Goal: Information Seeking & Learning: Learn about a topic

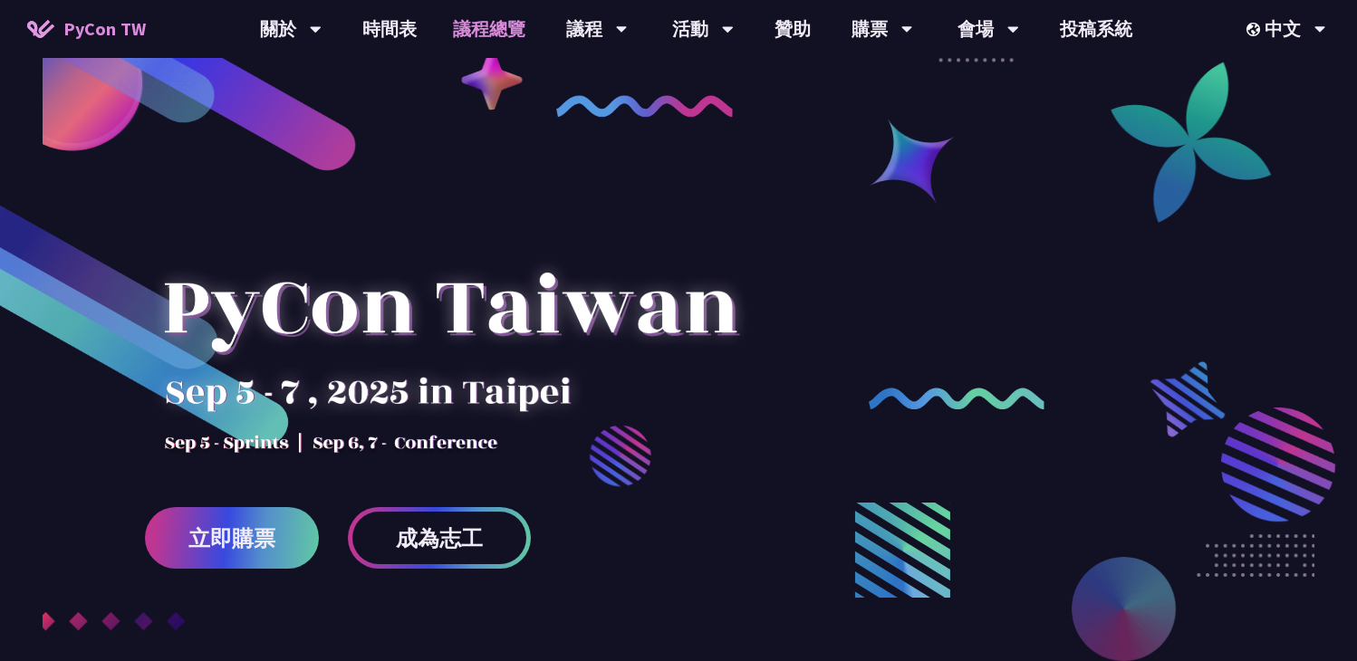
click at [485, 32] on link "議程總覽" at bounding box center [489, 29] width 109 height 58
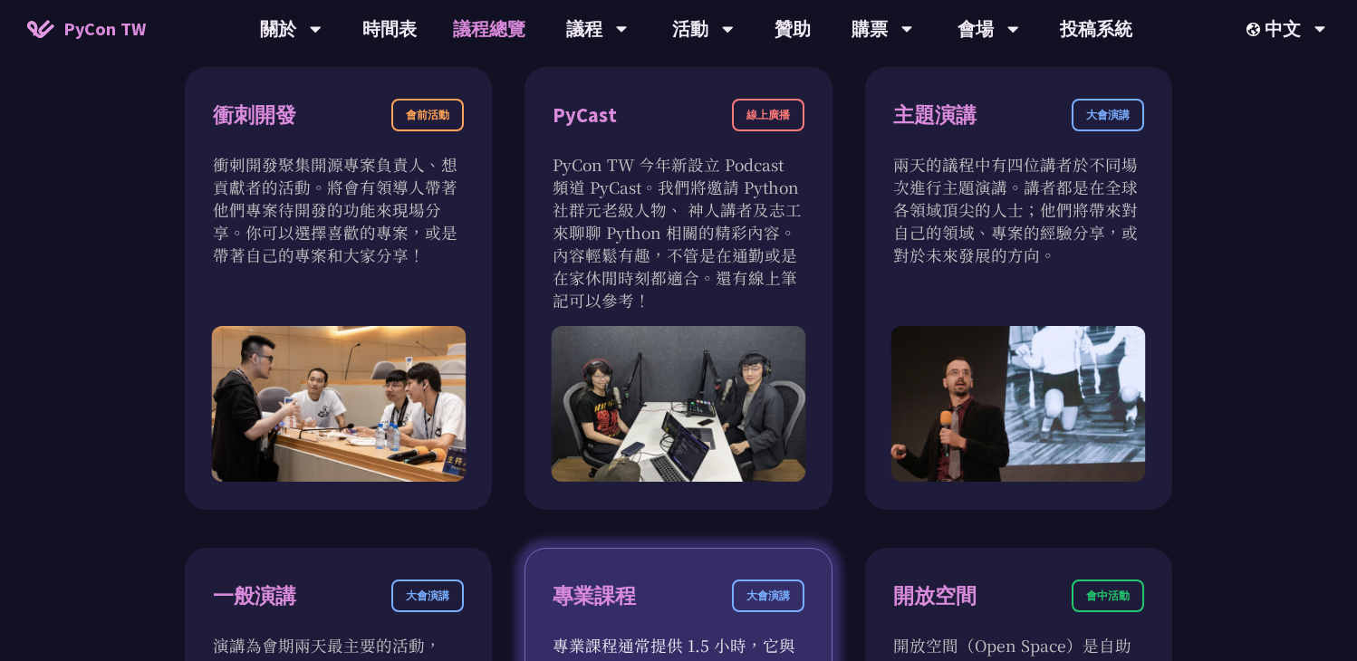
scroll to position [585, 0]
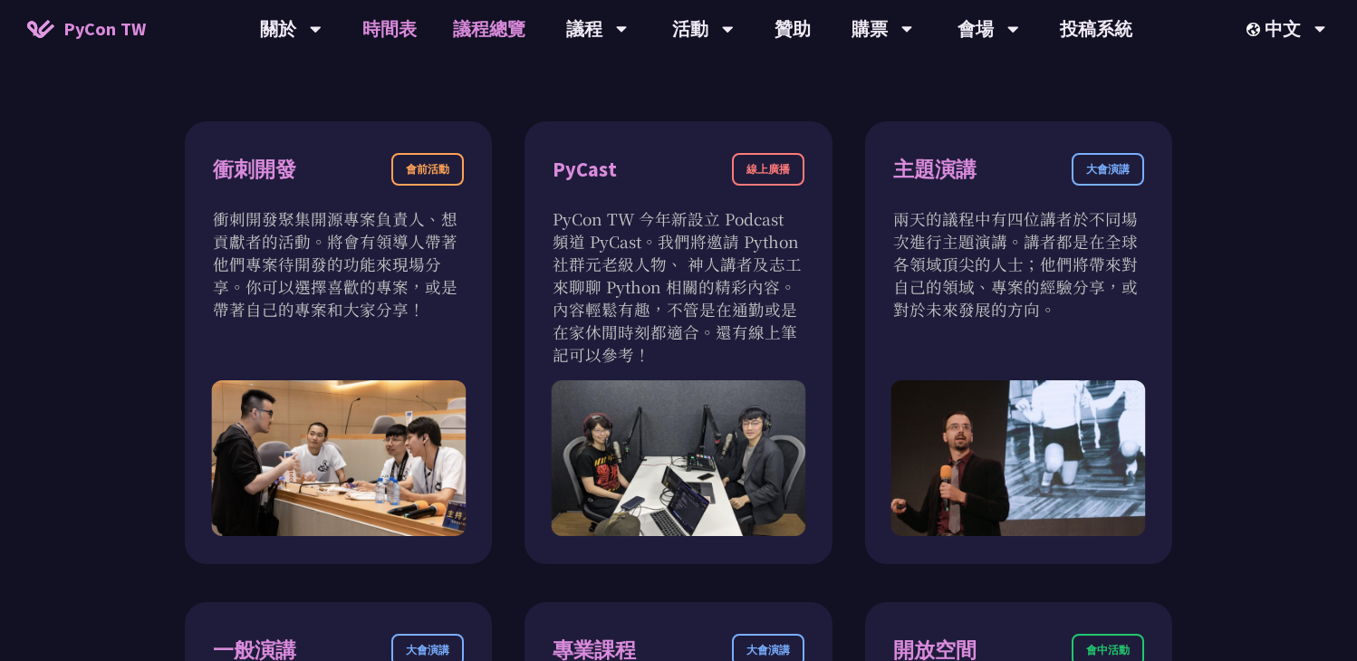
click at [398, 40] on link "時間表" at bounding box center [389, 29] width 91 height 58
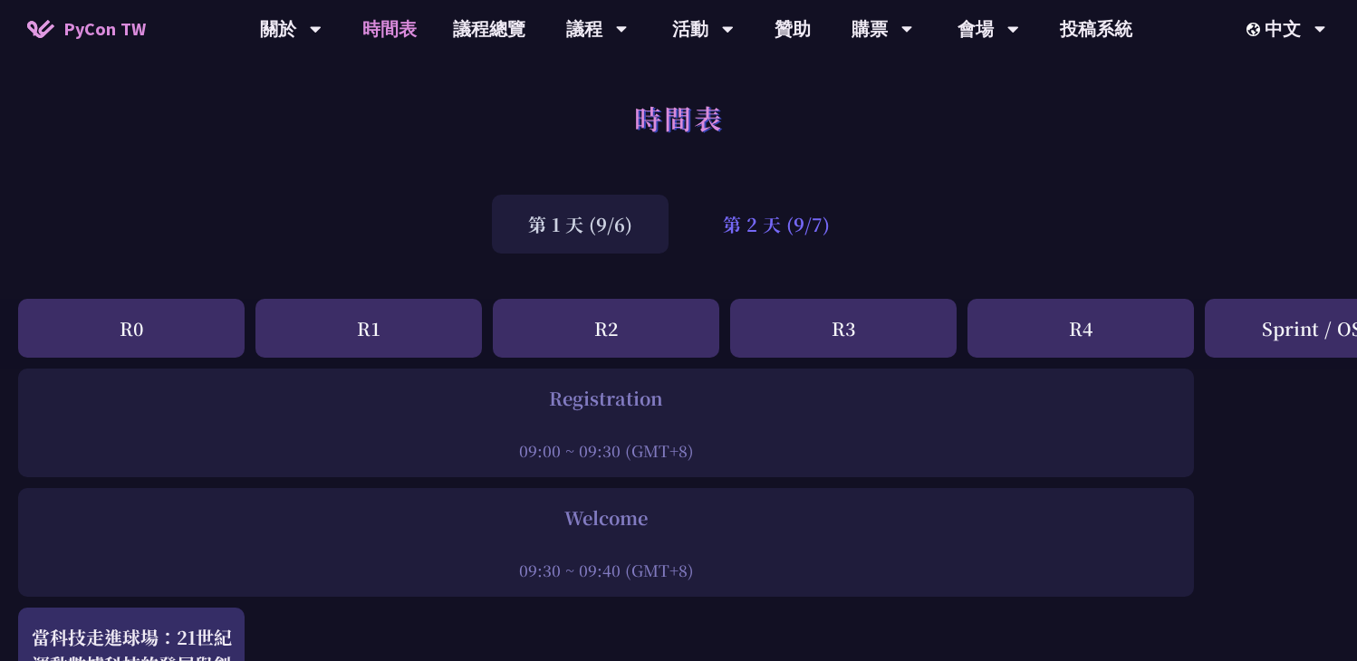
click at [776, 223] on div "第 2 天 (9/7)" at bounding box center [776, 224] width 179 height 59
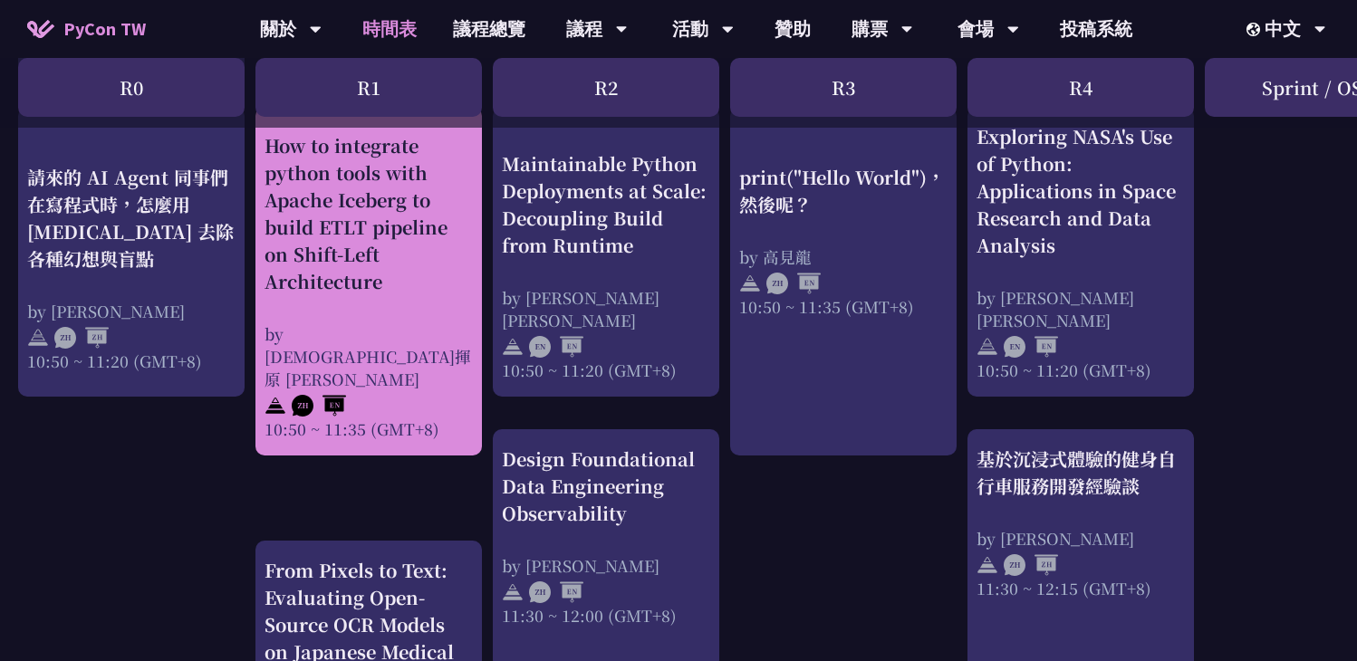
scroll to position [717, 0]
click at [409, 278] on div "How to integrate python tools with Apache Iceberg to build ETLT pipeline on Shi…" at bounding box center [368, 215] width 208 height 163
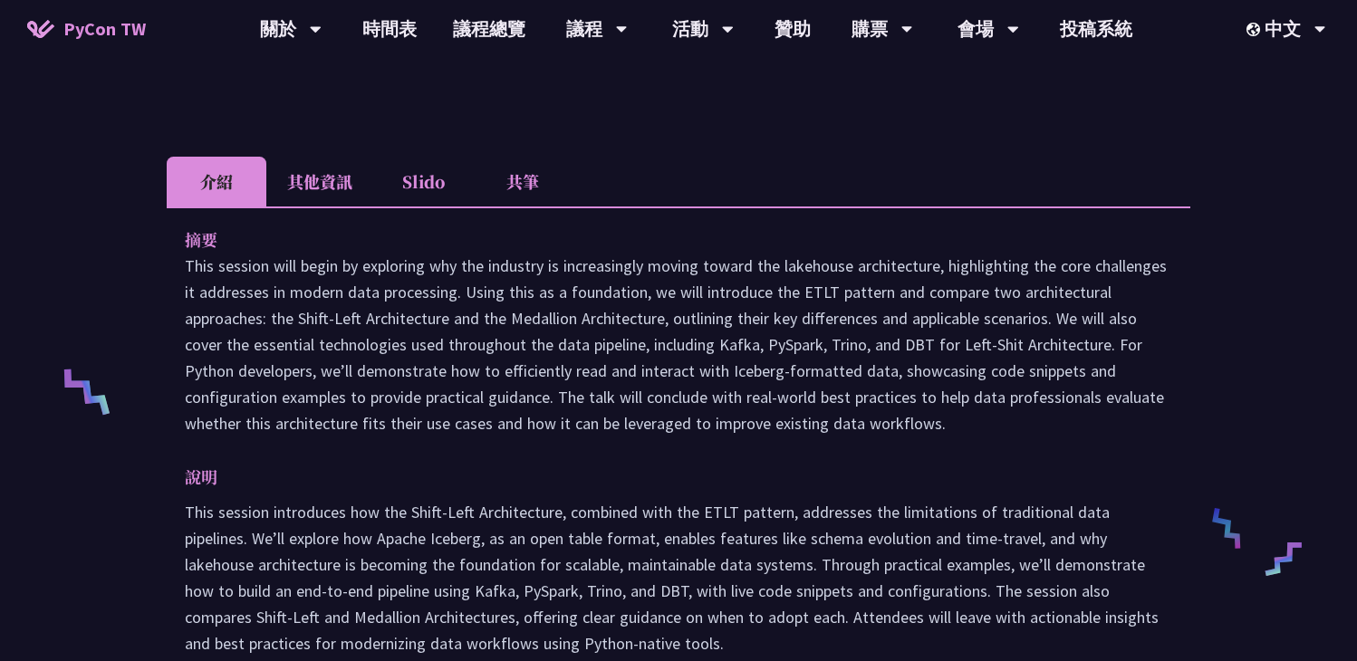
scroll to position [534, 0]
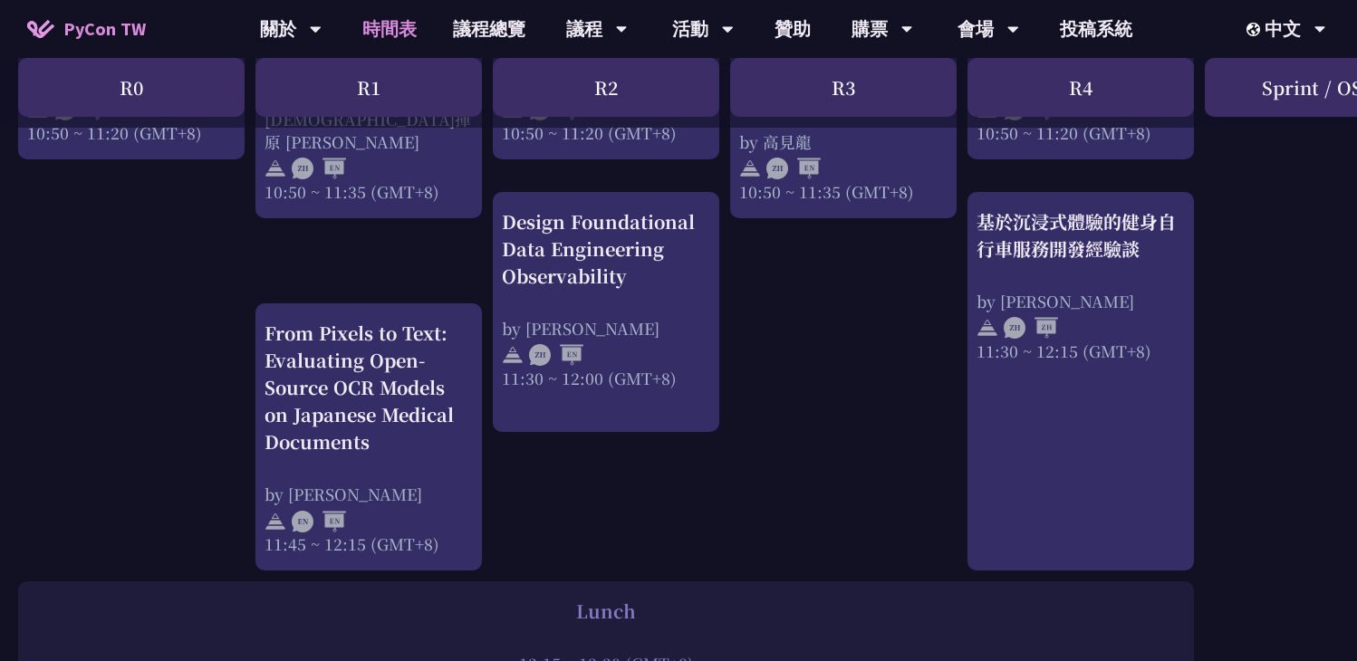
scroll to position [959, 0]
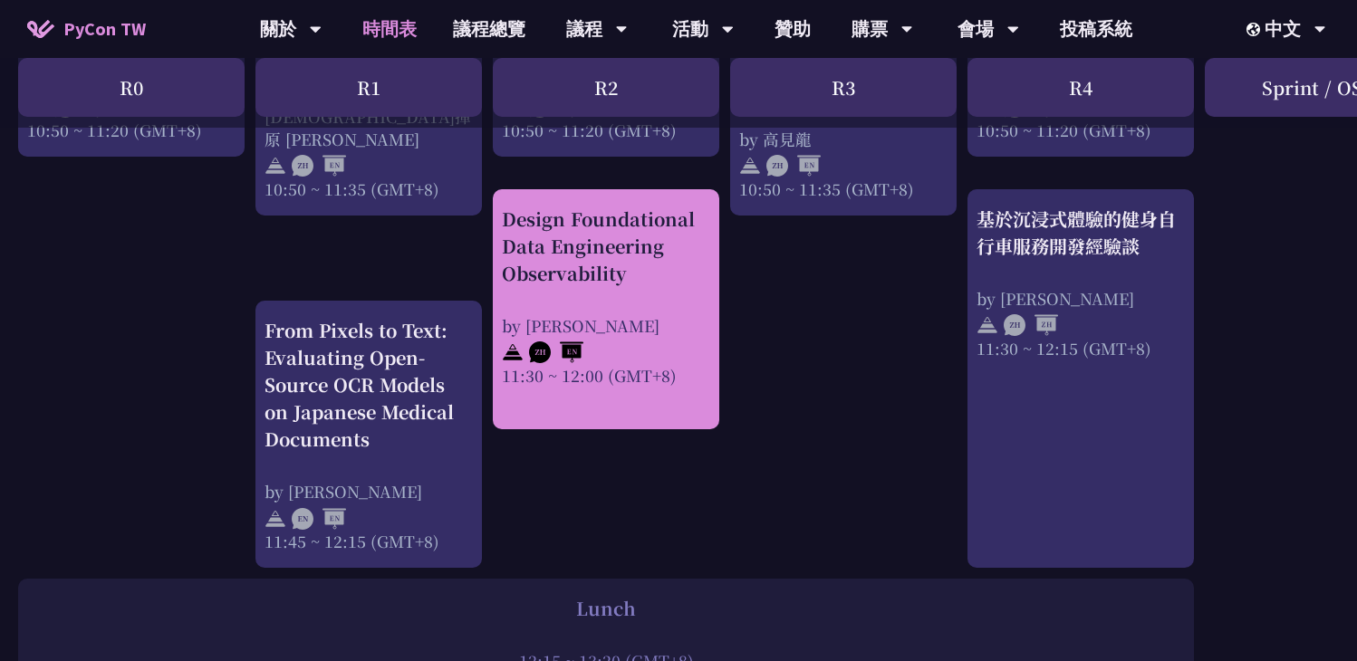
click at [622, 312] on div "Design Foundational Data Engineering Observability by Shuhsi Lin 11:30 ~ 12:00 …" at bounding box center [606, 296] width 208 height 181
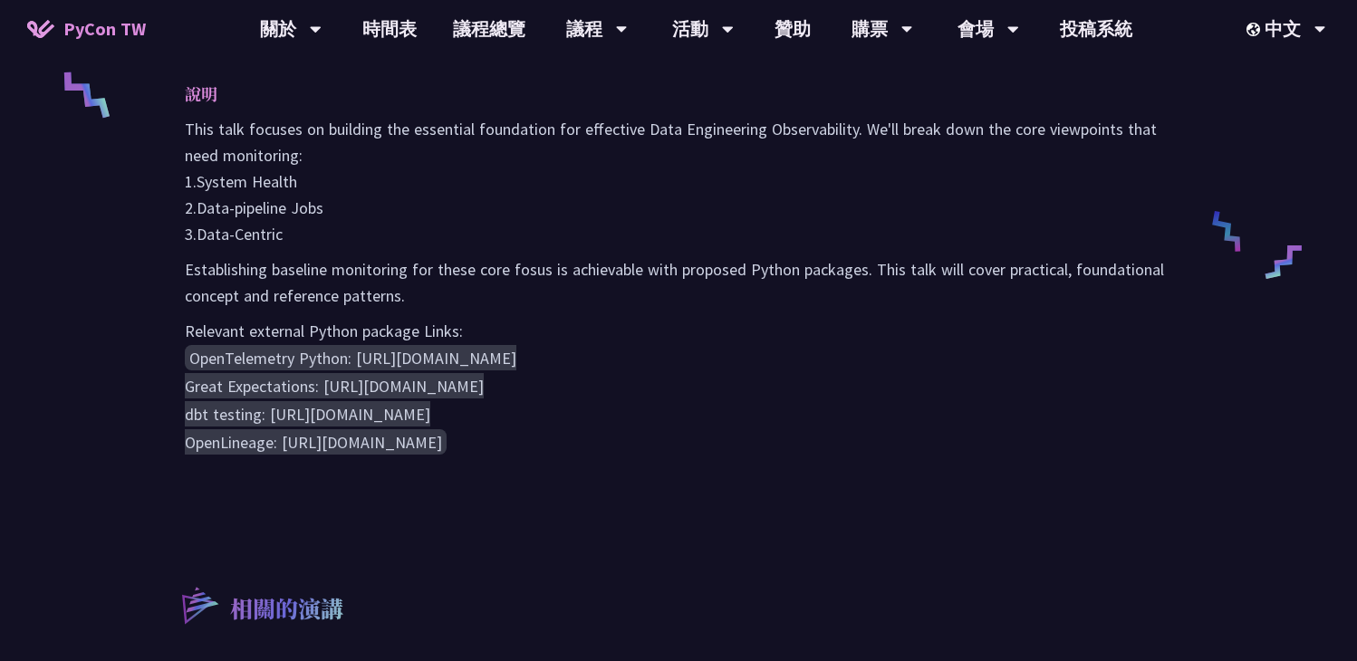
scroll to position [813, 0]
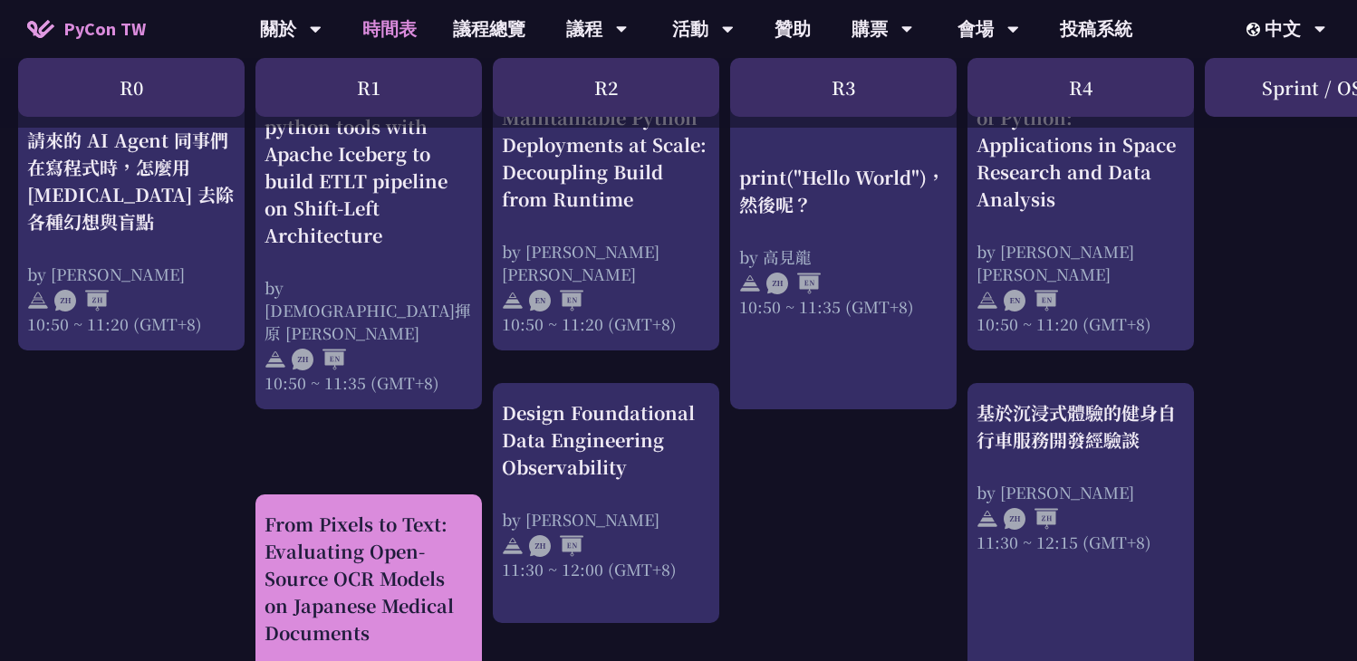
scroll to position [630, 0]
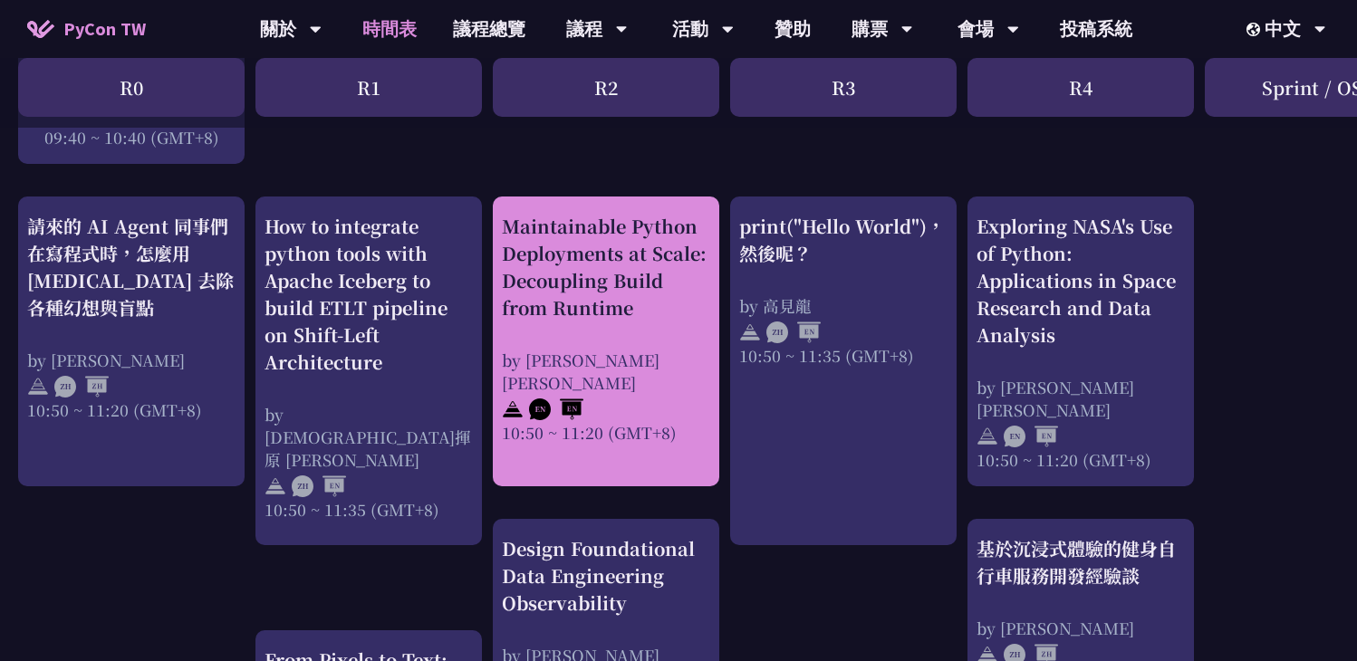
click at [634, 312] on div "Maintainable Python Deployments at Scale: Decoupling Build from Runtime" at bounding box center [606, 267] width 208 height 109
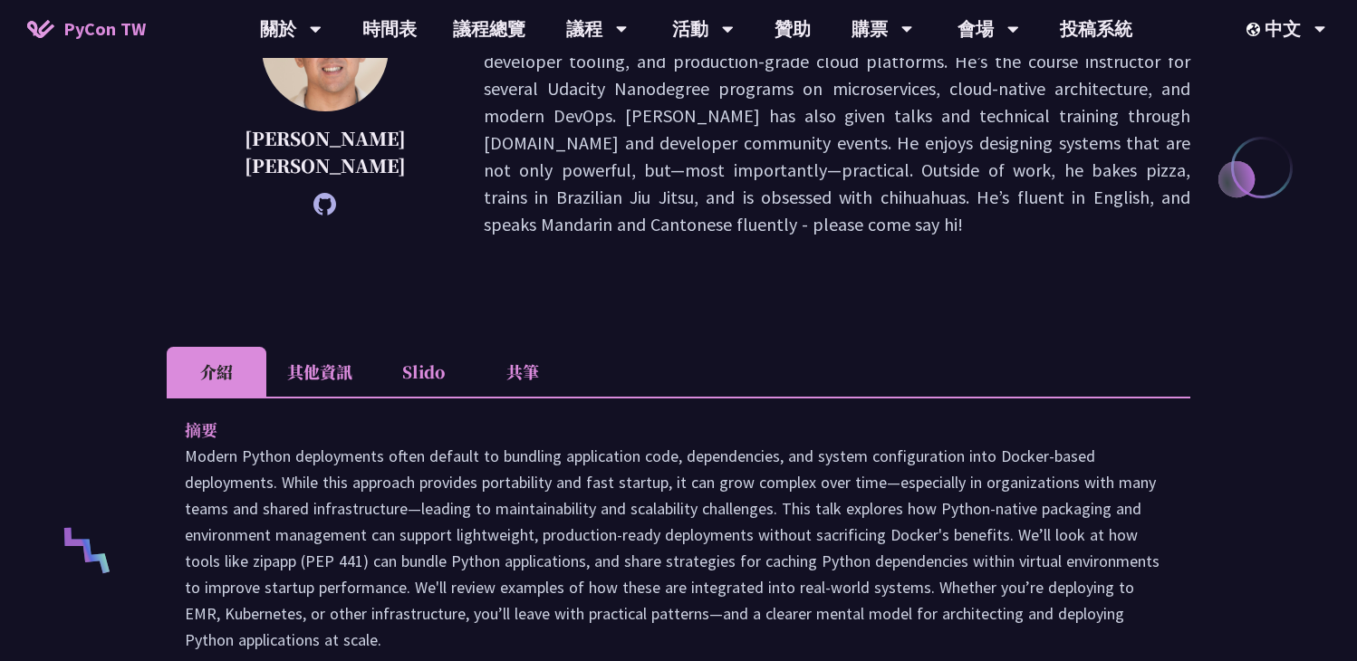
scroll to position [351, 0]
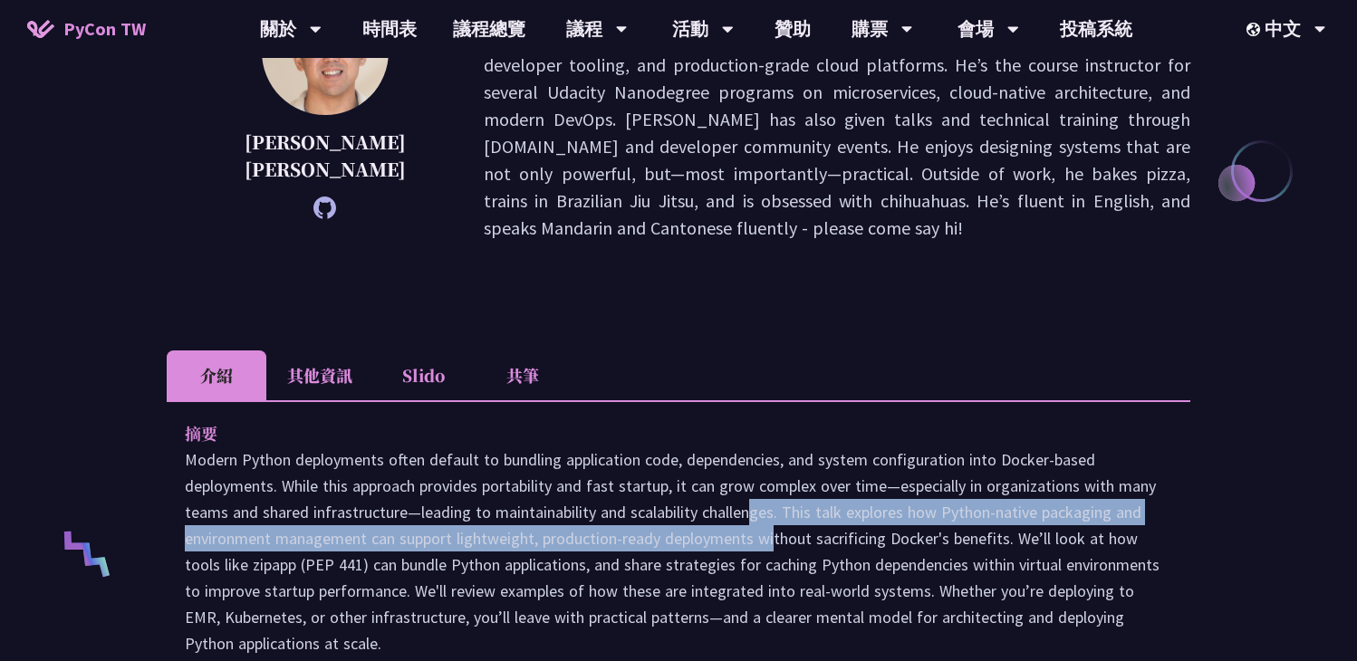
drag, startPoint x: 616, startPoint y: 489, endPoint x: 621, endPoint y: 519, distance: 30.4
click at [621, 519] on p at bounding box center [678, 552] width 987 height 210
click at [625, 547] on p at bounding box center [678, 552] width 987 height 210
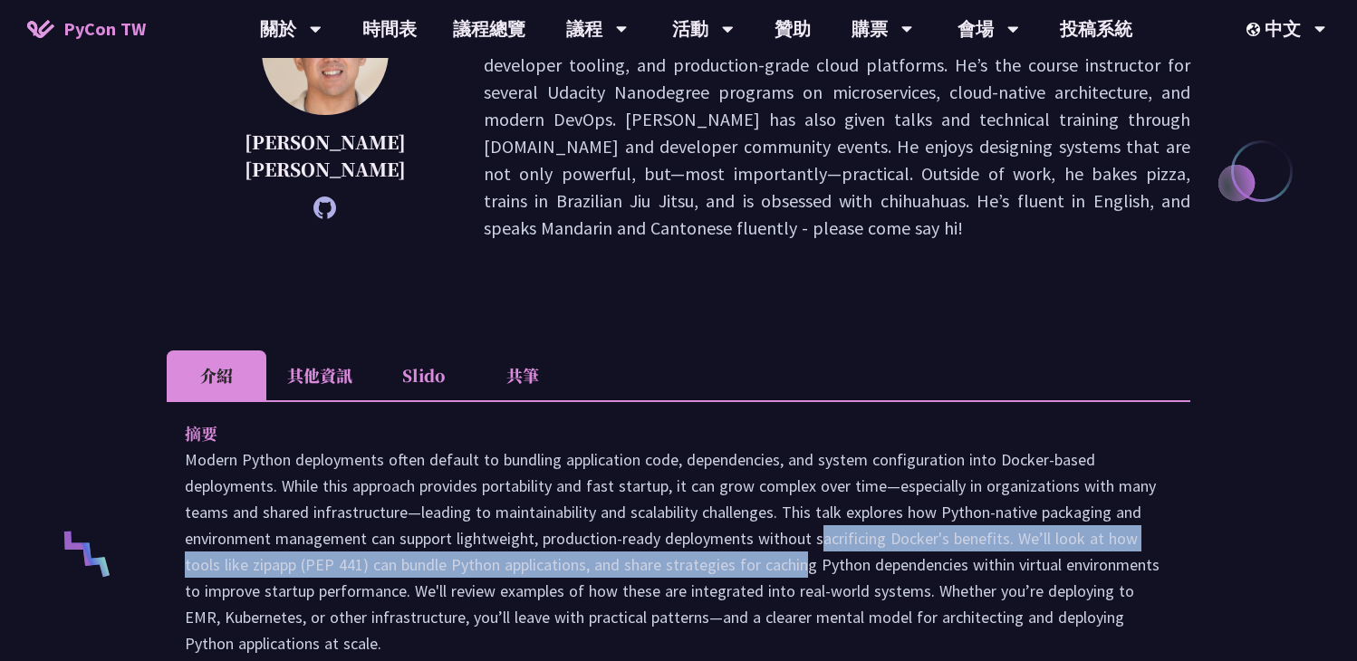
drag, startPoint x: 665, startPoint y: 507, endPoint x: 669, endPoint y: 532, distance: 24.9
click at [669, 532] on p at bounding box center [678, 552] width 987 height 210
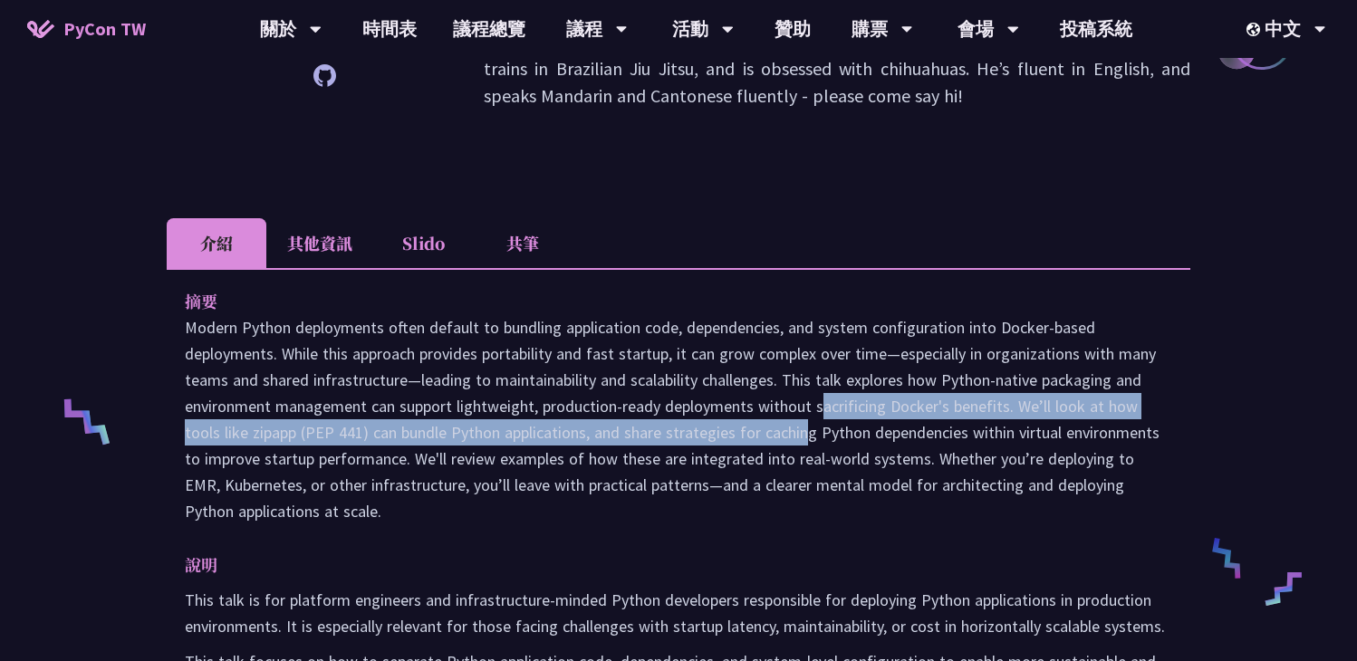
scroll to position [487, 0]
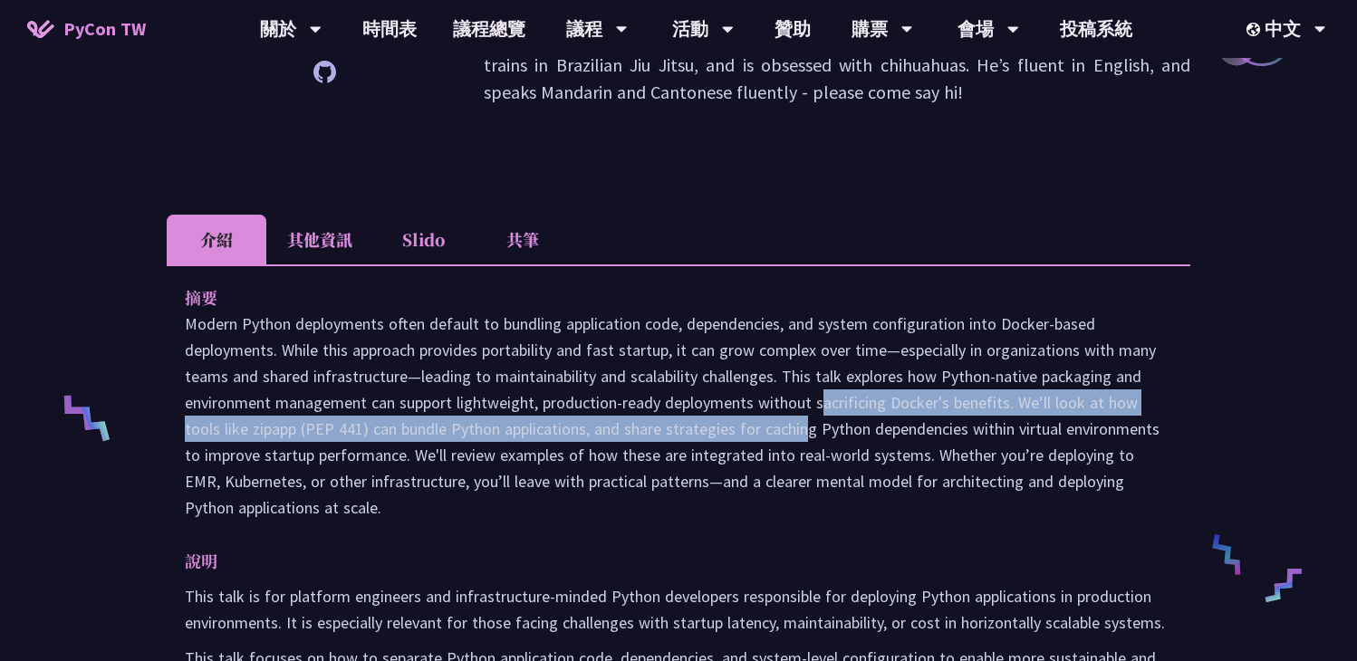
click at [566, 429] on p at bounding box center [678, 416] width 987 height 210
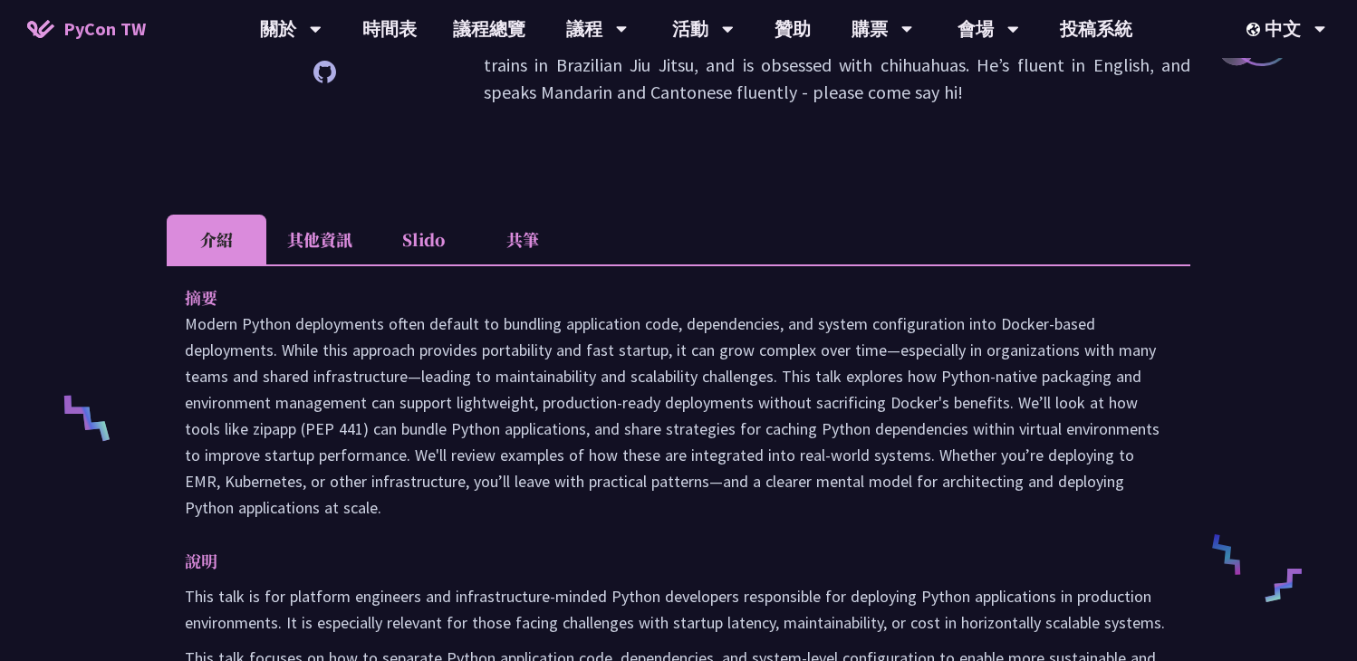
drag, startPoint x: 573, startPoint y: 404, endPoint x: 577, endPoint y: 468, distance: 64.4
click at [577, 469] on p at bounding box center [678, 416] width 987 height 210
click at [577, 468] on p at bounding box center [678, 416] width 987 height 210
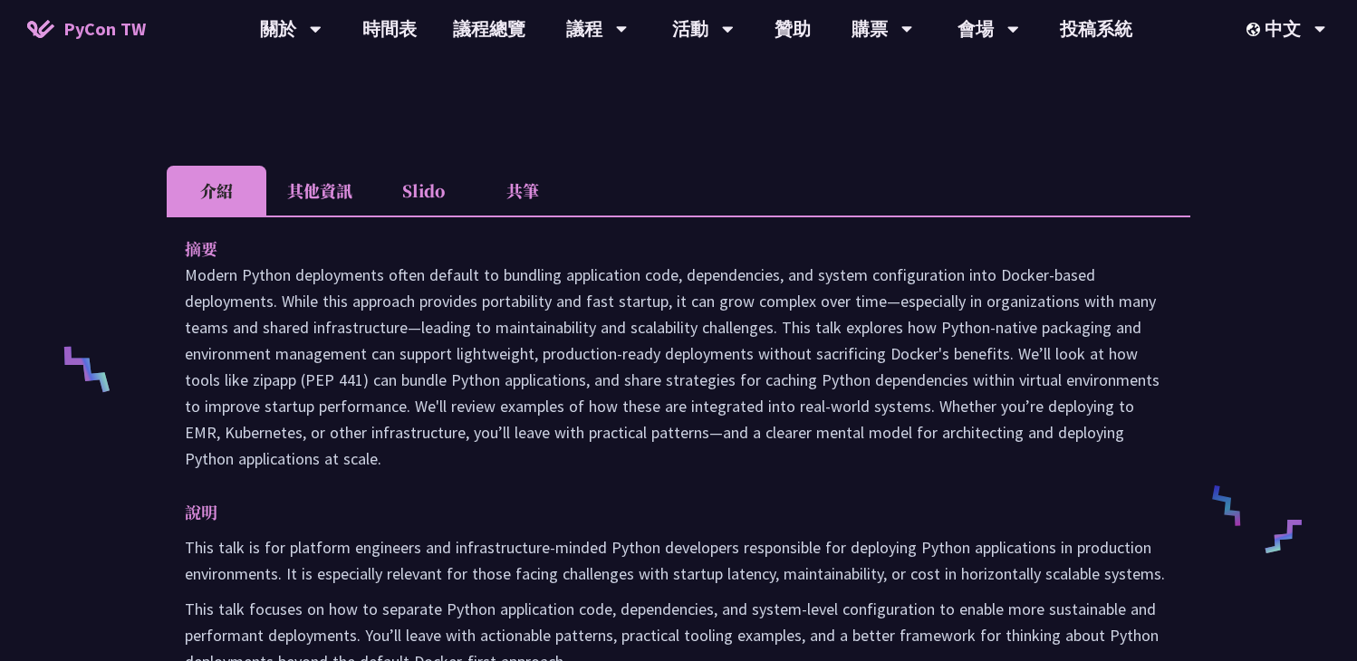
scroll to position [485, 0]
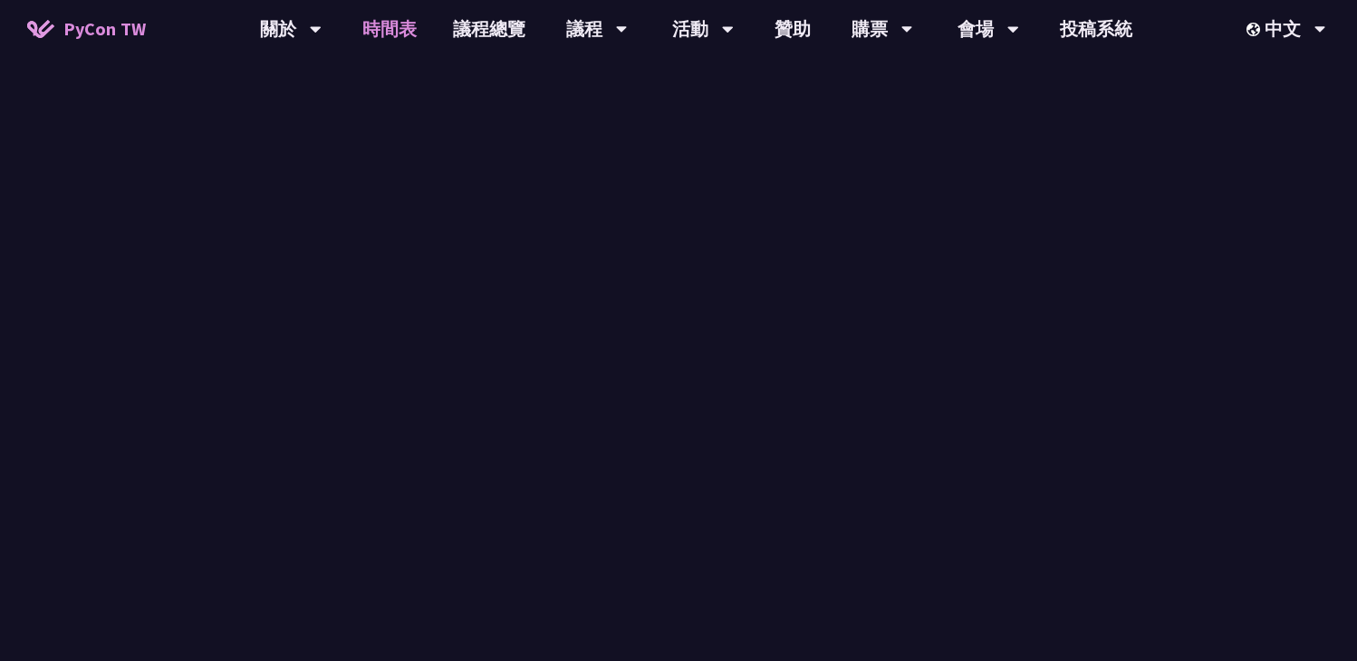
scroll to position [630, 0]
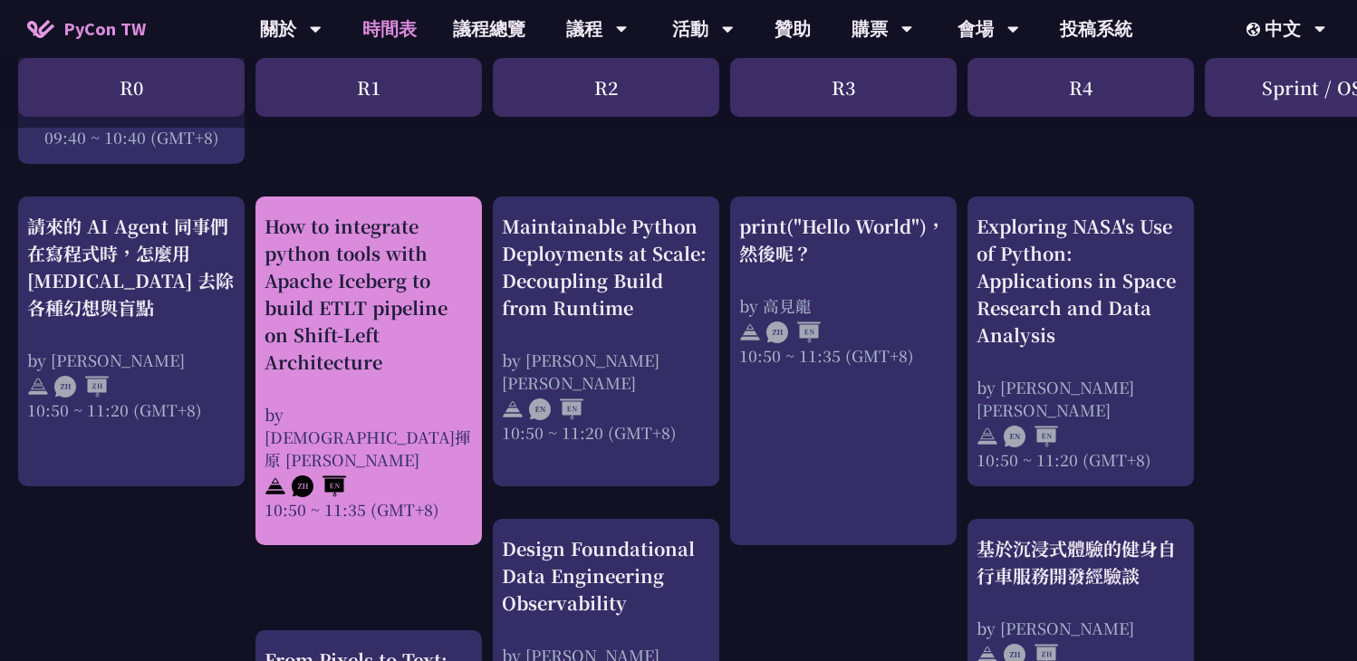
click at [400, 310] on div "How to integrate python tools with Apache Iceberg to build ETLT pipeline on Shi…" at bounding box center [368, 294] width 208 height 163
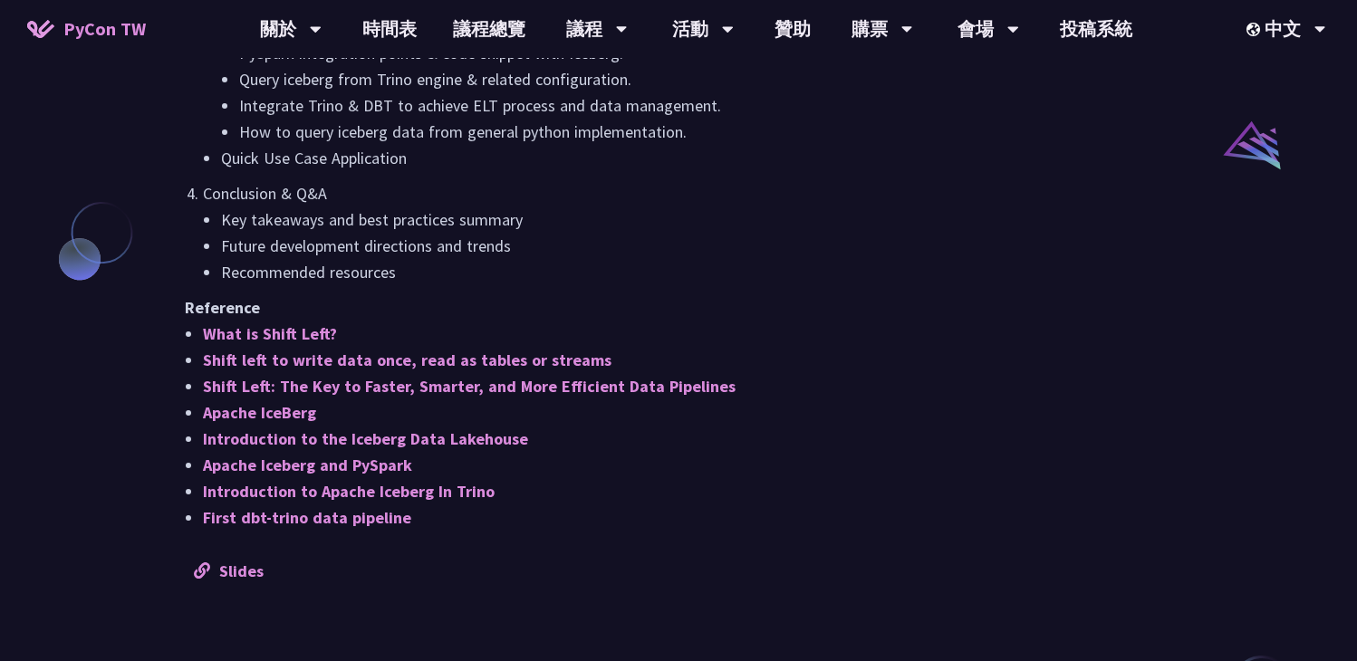
scroll to position [1459, 0]
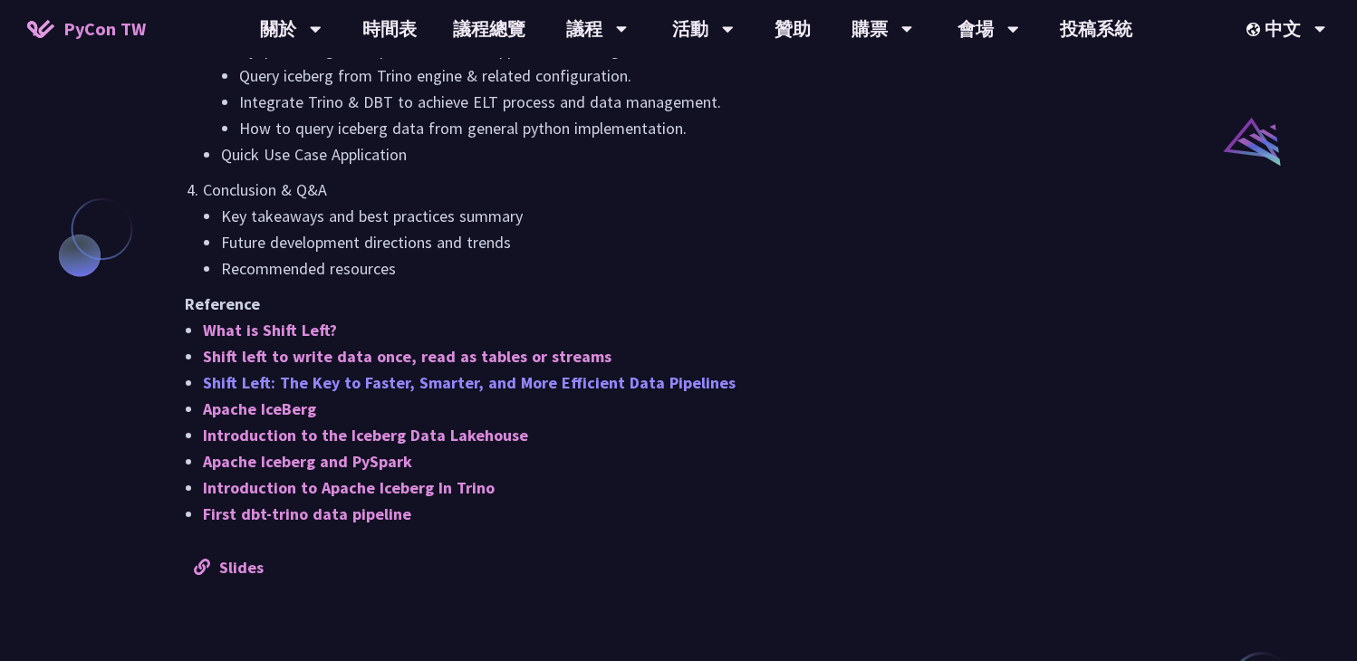
click at [437, 382] on link "Shift Left: The Key to Faster, Smarter, and More Efficient Data Pipelines" at bounding box center [469, 382] width 533 height 21
click at [444, 385] on link "Shift Left: The Key to Faster, Smarter, and More Efficient Data Pipelines" at bounding box center [469, 382] width 533 height 21
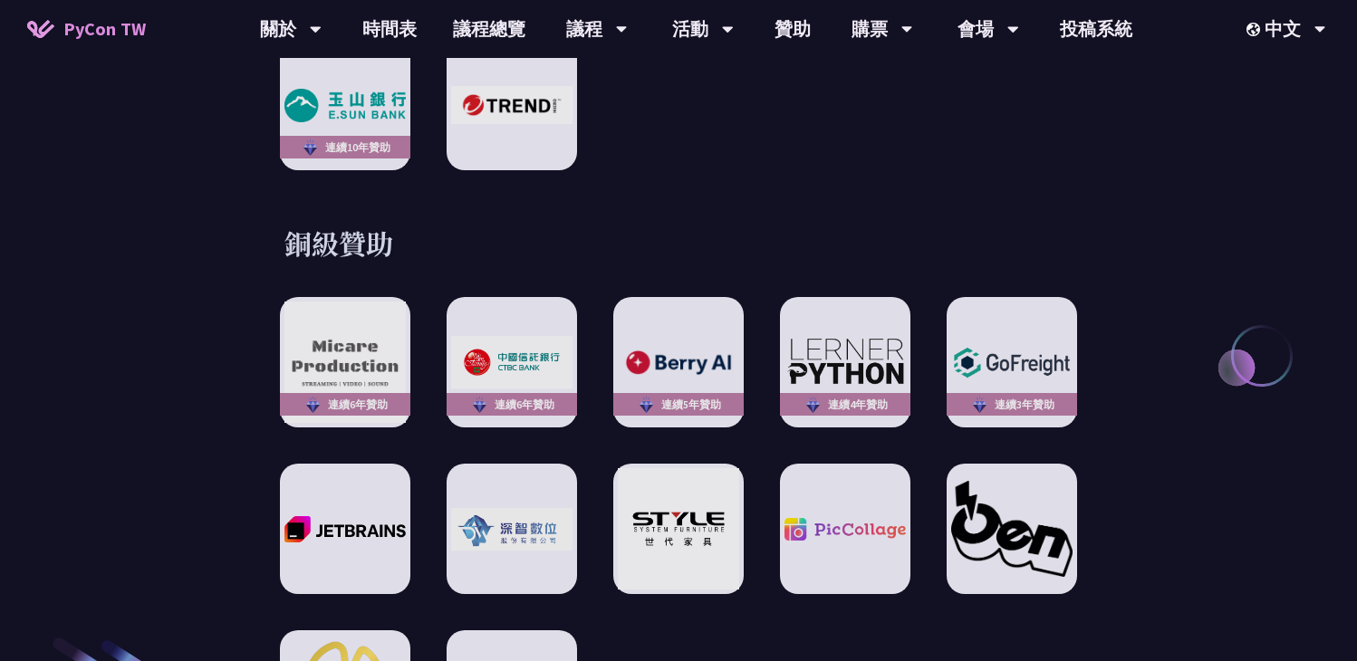
scroll to position [3049, 0]
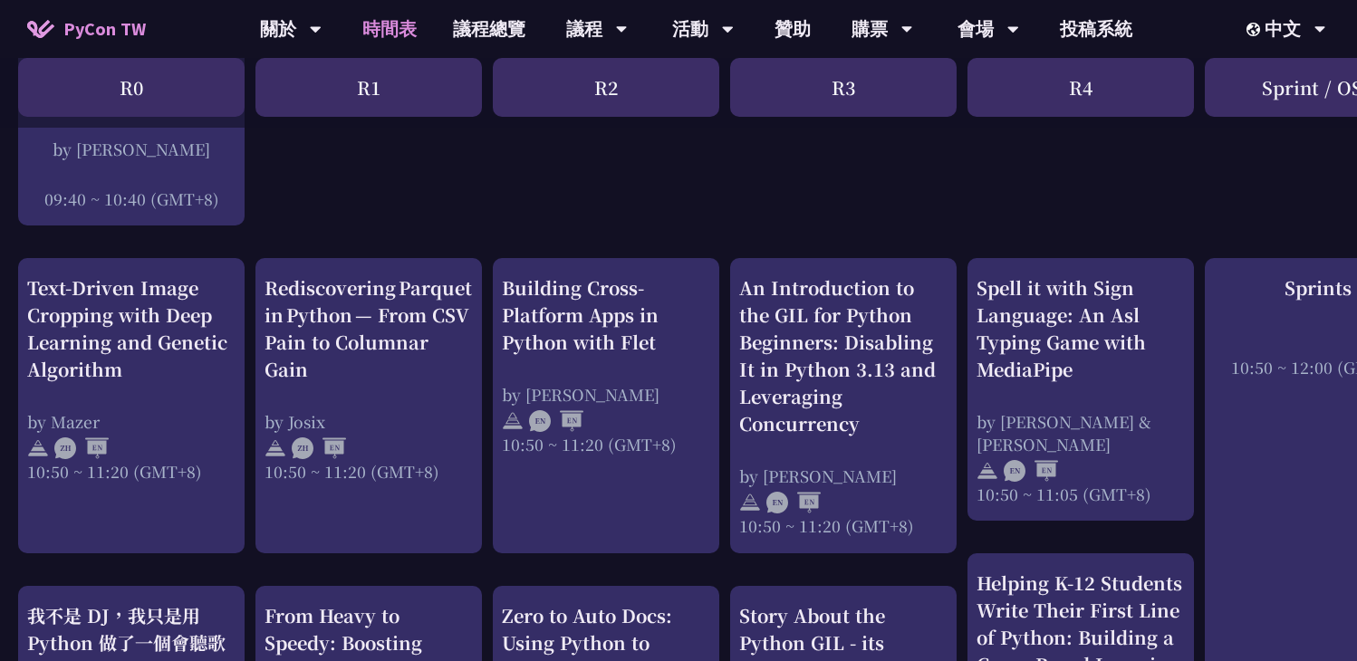
scroll to position [596, 0]
click at [495, 33] on link "議程總覽" at bounding box center [489, 29] width 109 height 58
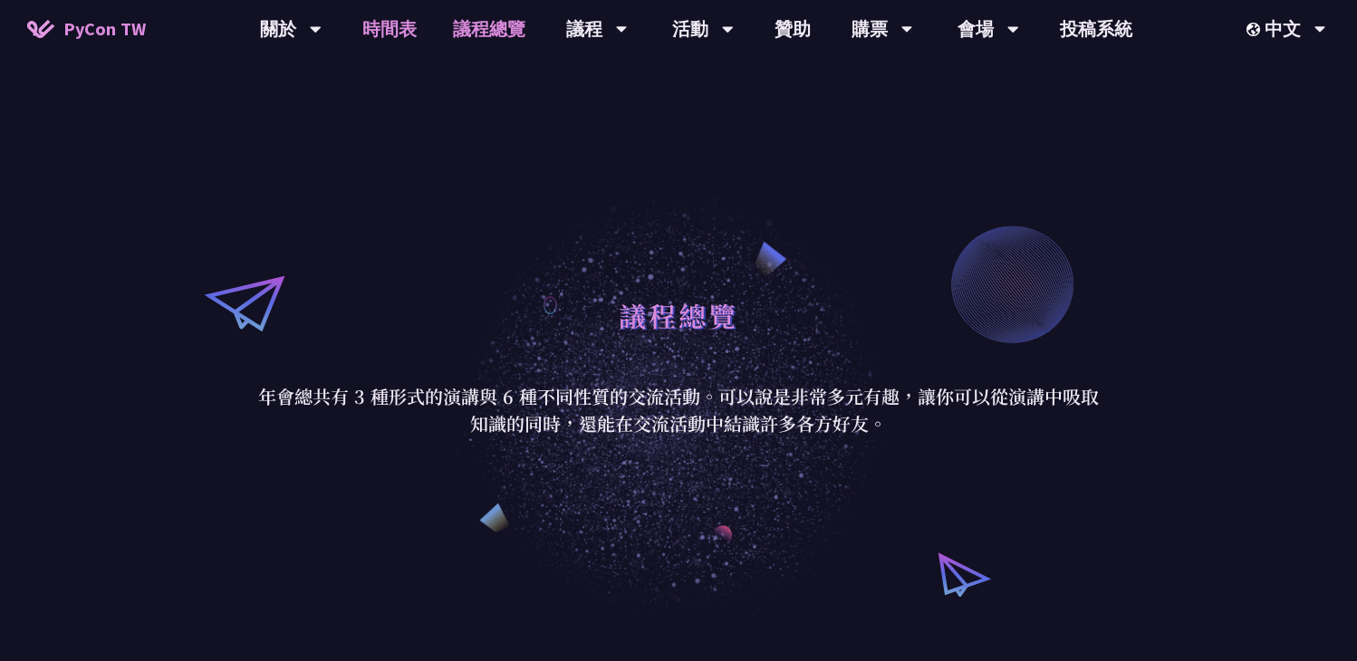
click at [397, 14] on link "時間表" at bounding box center [389, 29] width 91 height 58
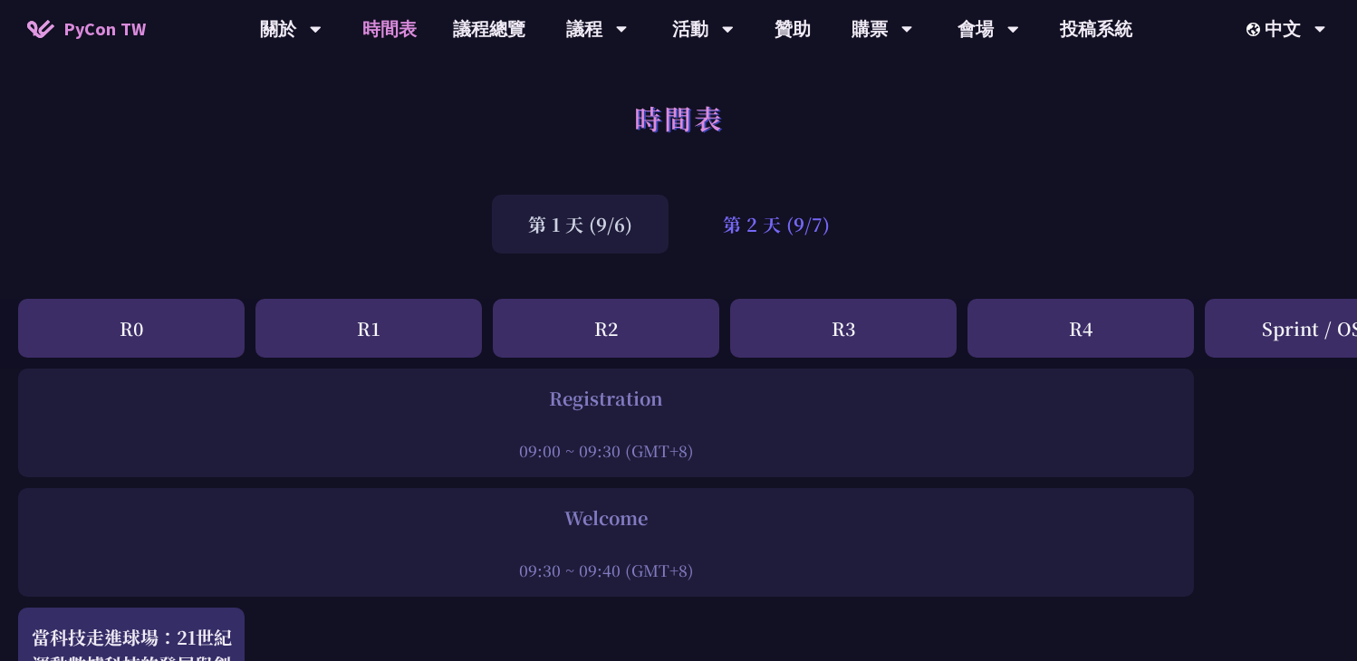
click at [778, 236] on div "第 2 天 (9/7)" at bounding box center [776, 224] width 179 height 59
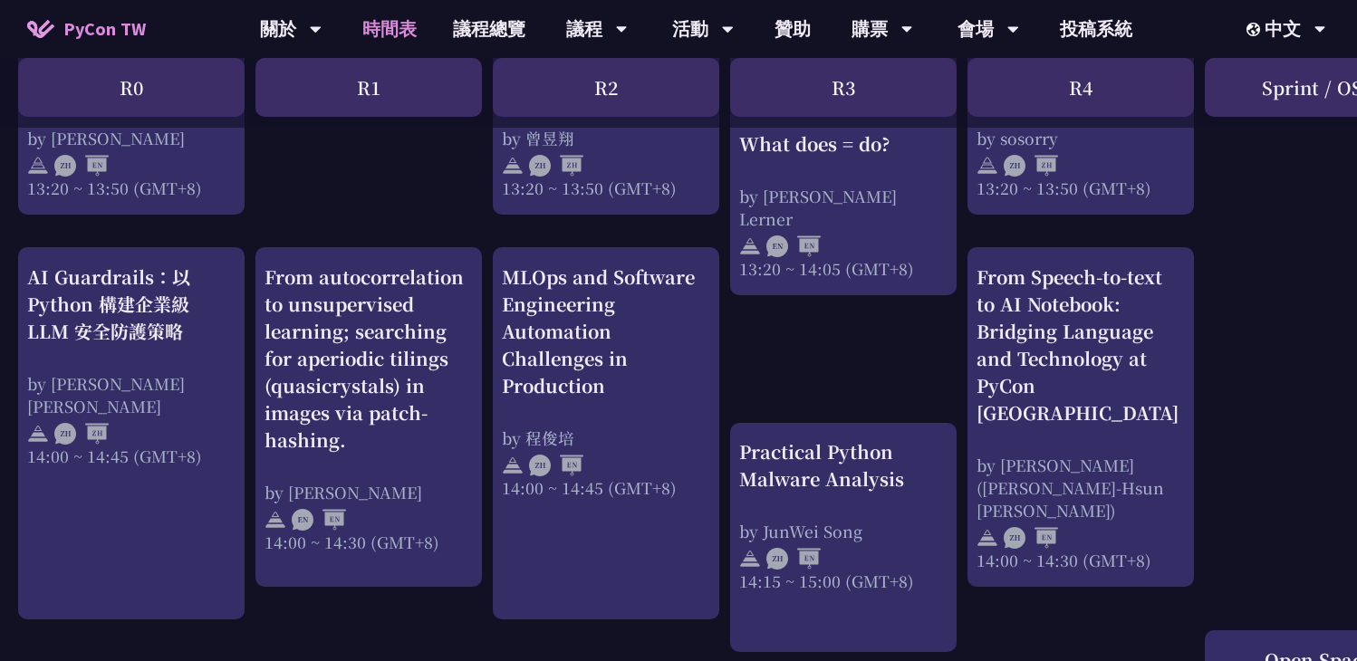
scroll to position [1745, 0]
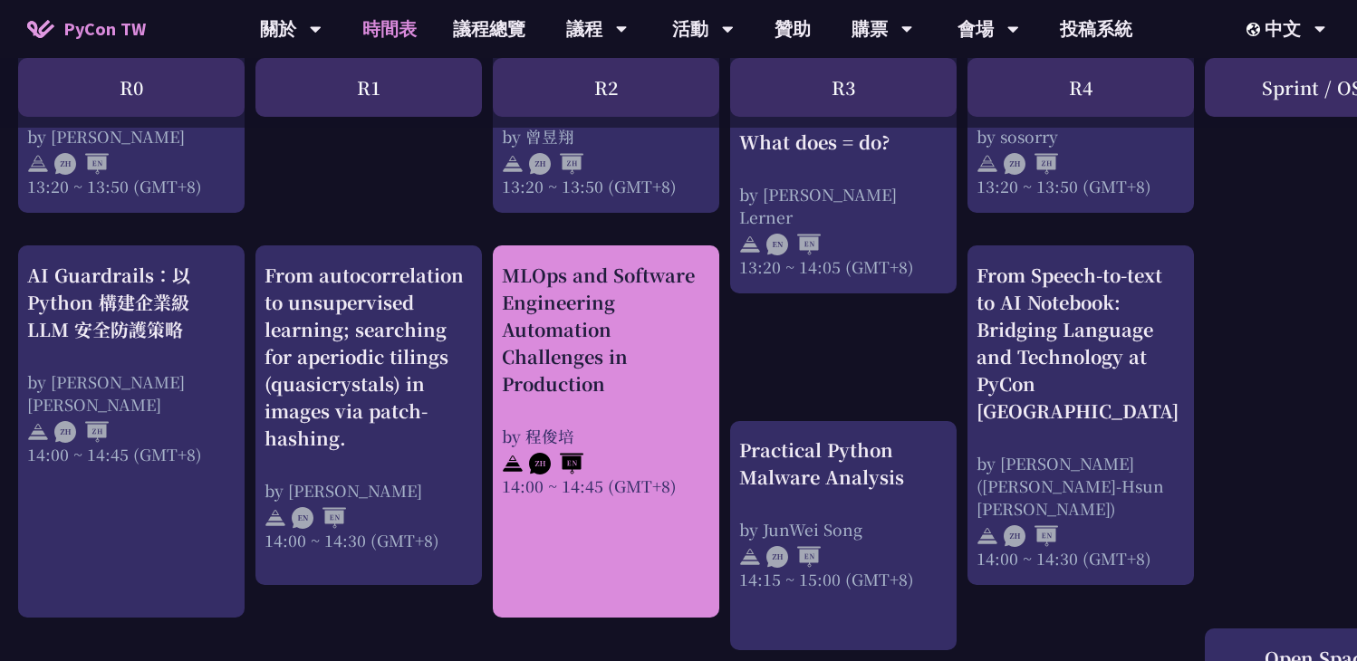
click at [614, 387] on div "MLOps and Software Engineering Automation Challenges in Production" at bounding box center [606, 330] width 208 height 136
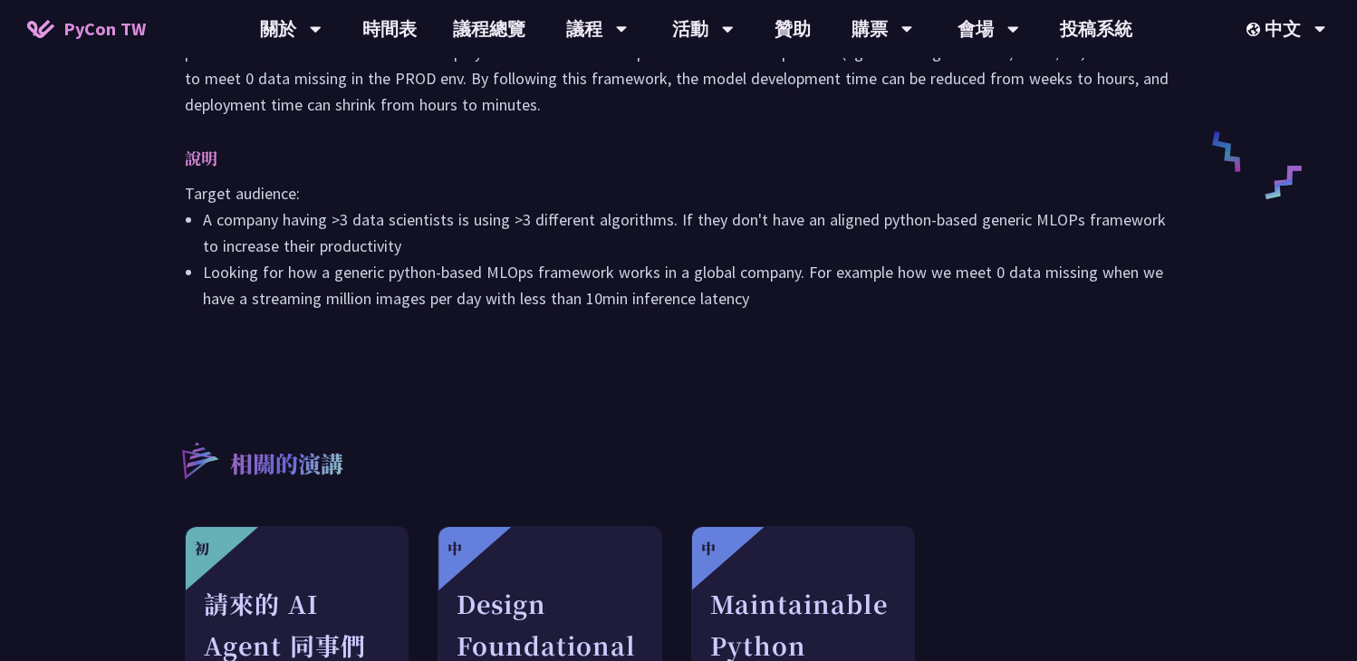
scroll to position [972, 0]
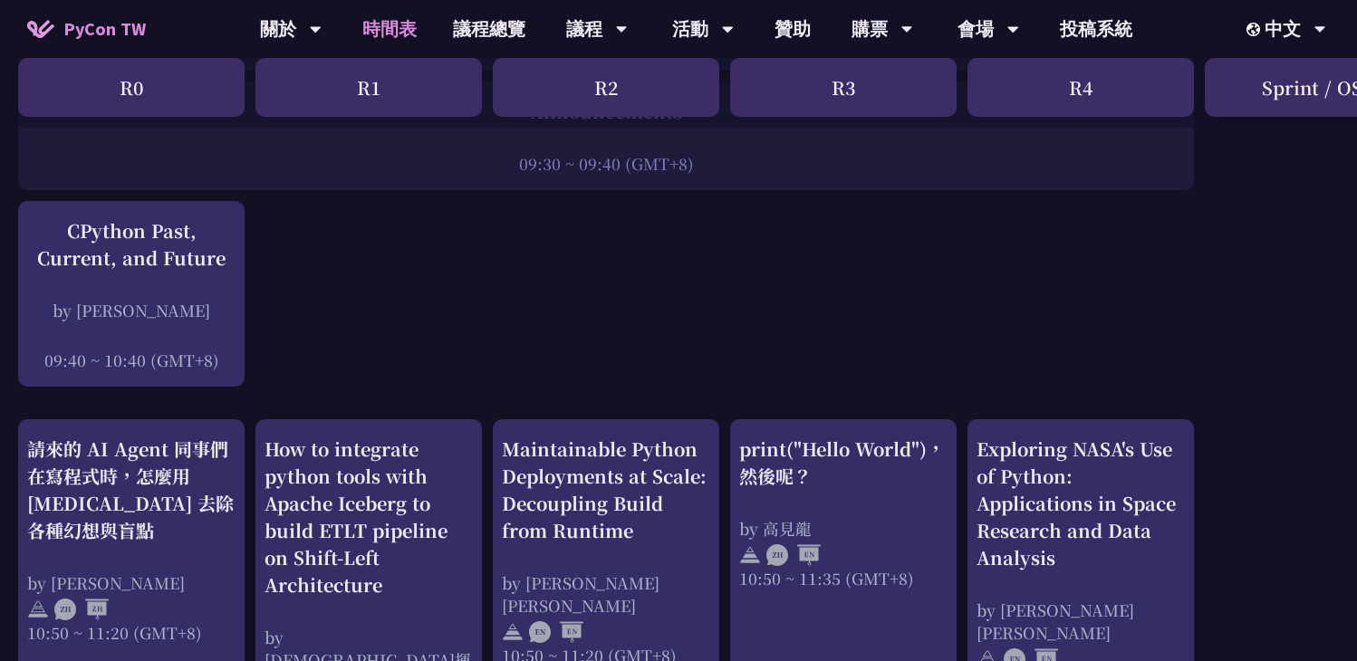
scroll to position [136, 0]
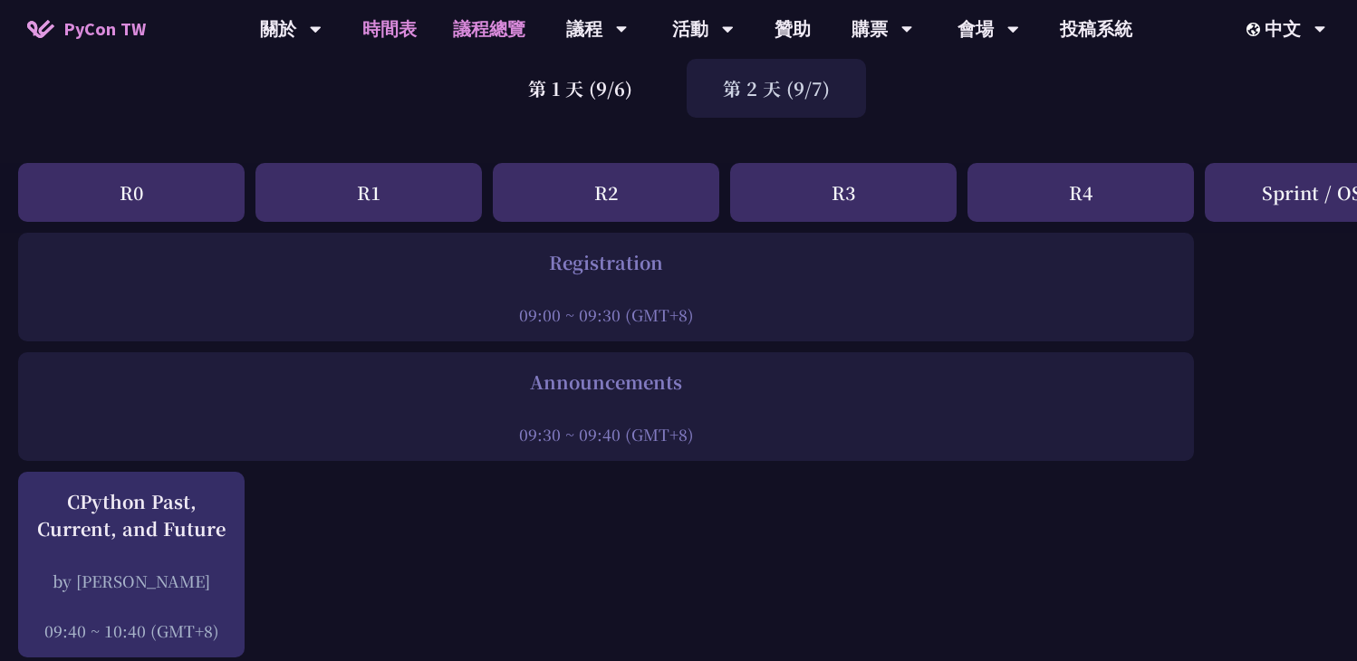
click at [478, 31] on link "議程總覽" at bounding box center [489, 29] width 109 height 58
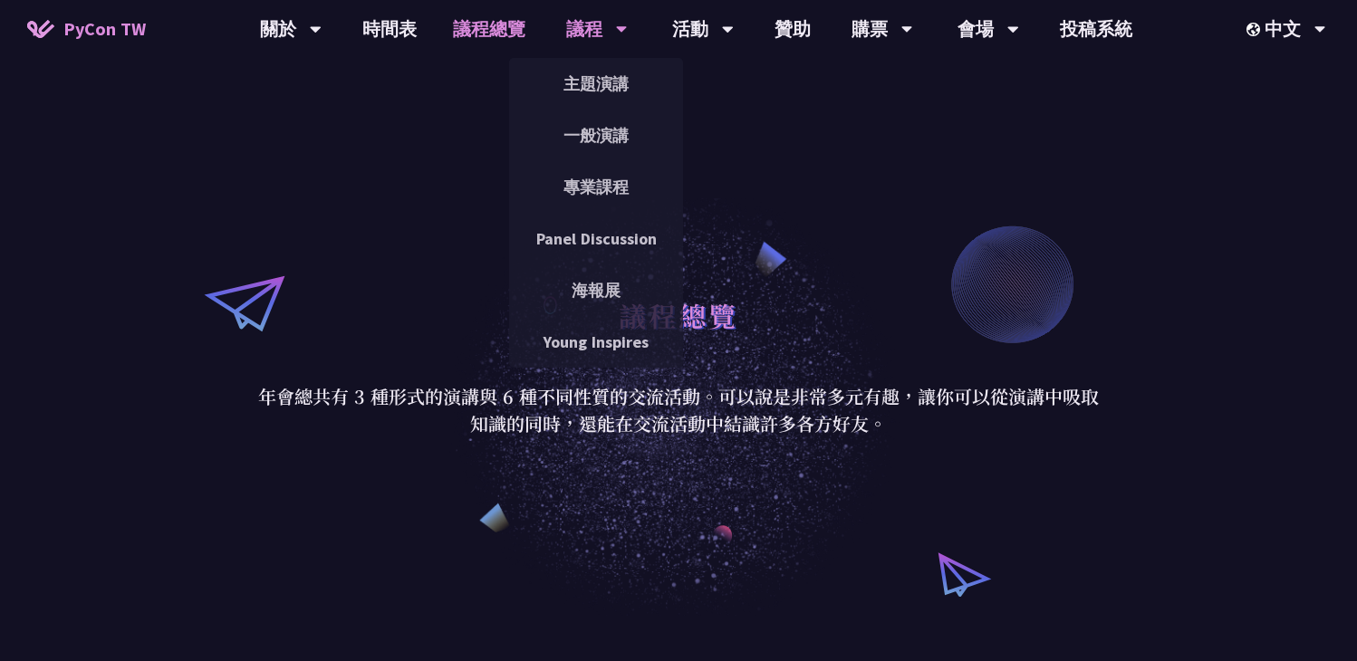
click at [579, 26] on div "議程" at bounding box center [597, 29] width 62 height 58
click at [576, 86] on link "主題演講" at bounding box center [596, 83] width 174 height 43
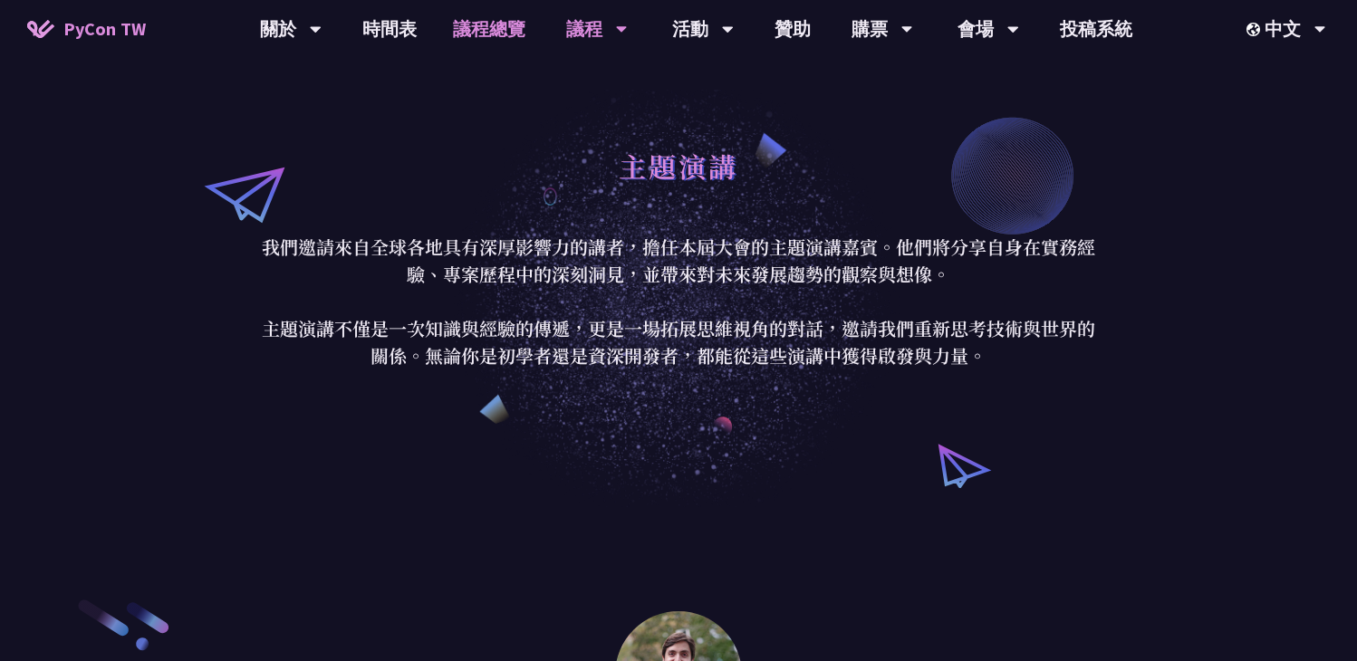
click at [490, 23] on link "議程總覽" at bounding box center [489, 29] width 109 height 58
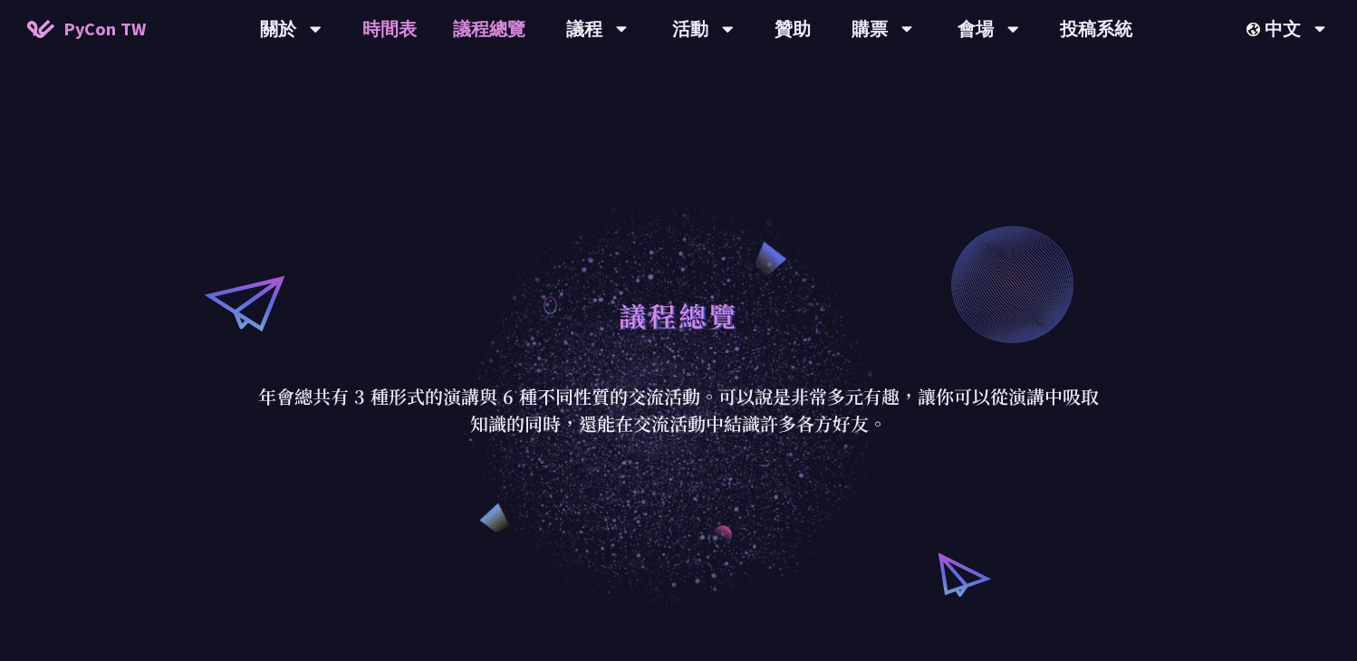
click at [391, 33] on link "時間表" at bounding box center [389, 29] width 91 height 58
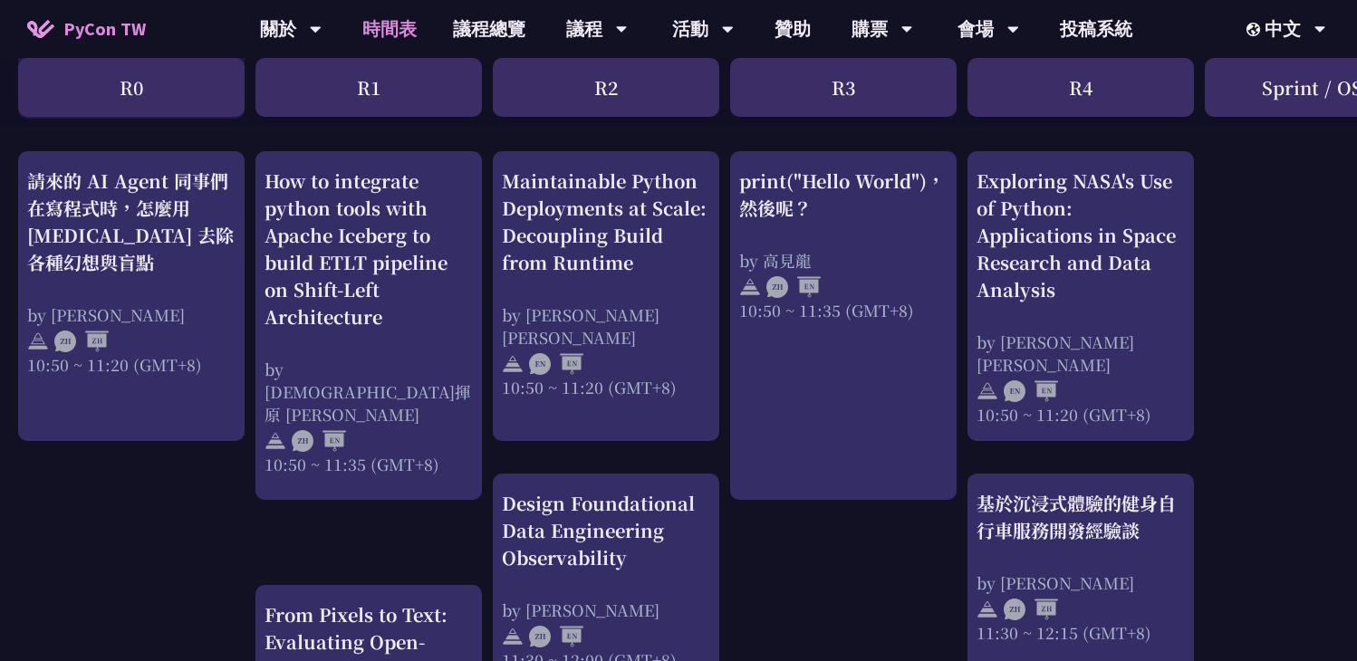
scroll to position [678, 0]
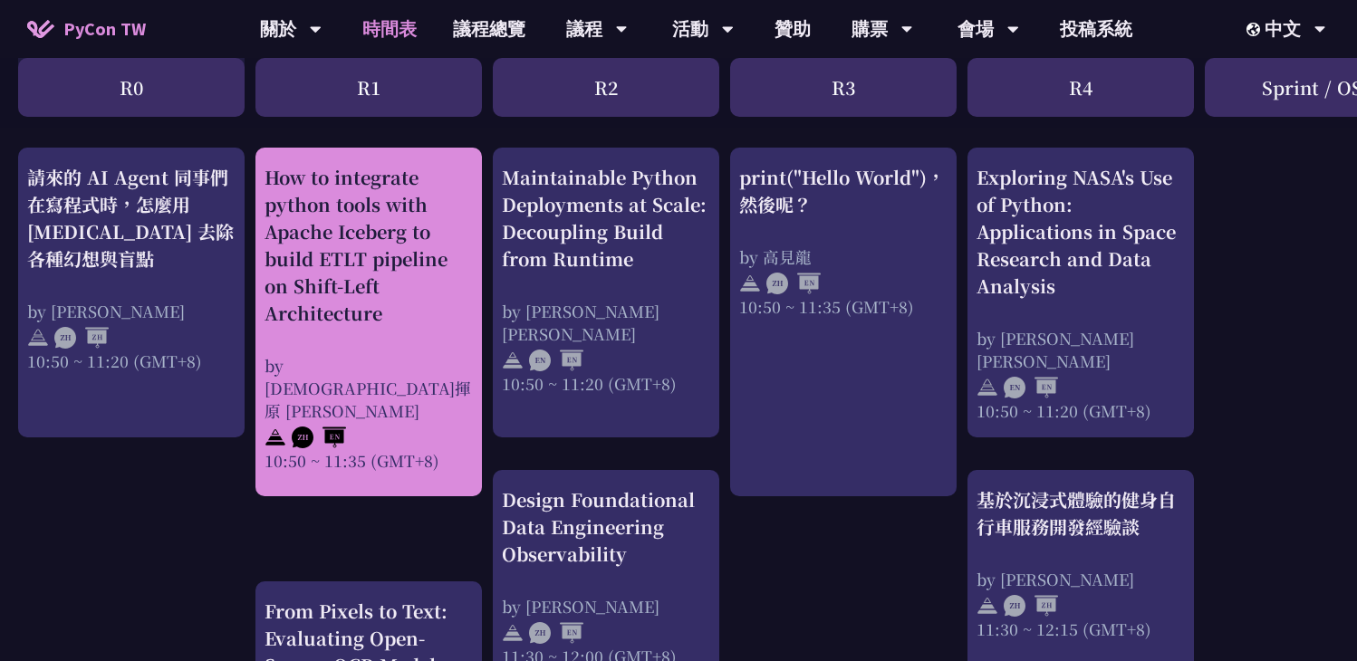
click at [407, 449] on div "10:50 ~ 11:35 (GMT+8)" at bounding box center [368, 460] width 208 height 23
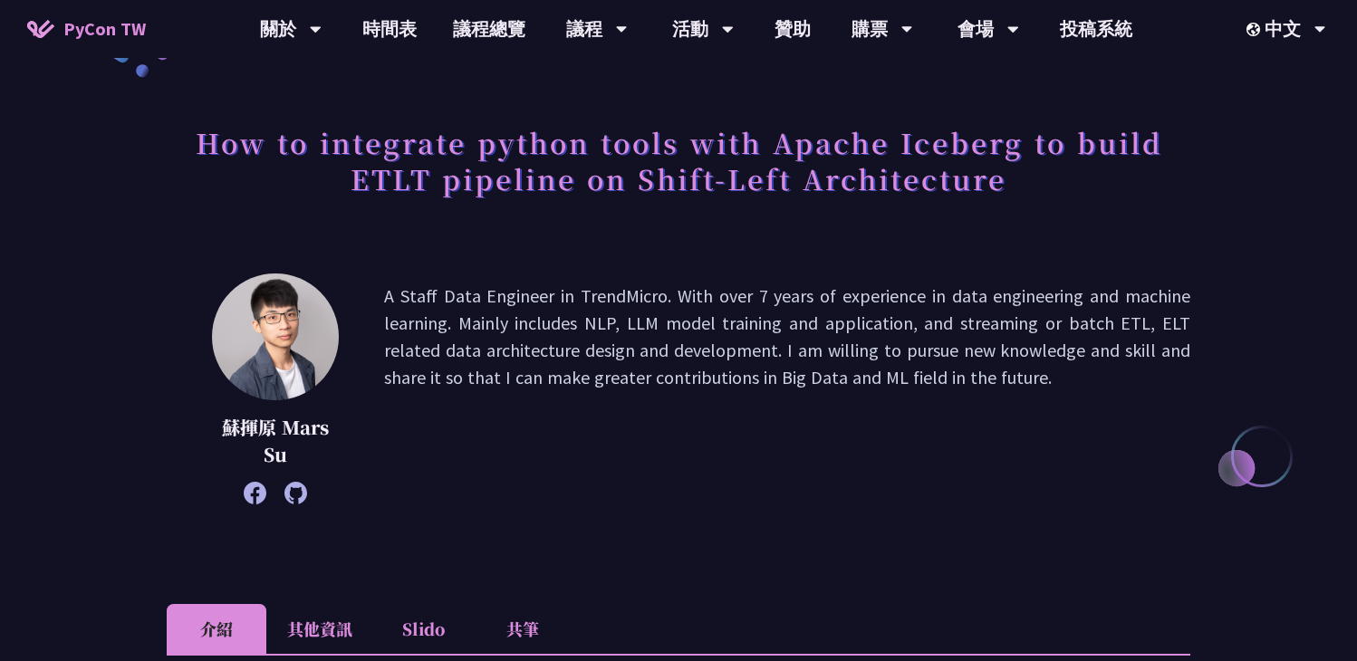
scroll to position [80, 0]
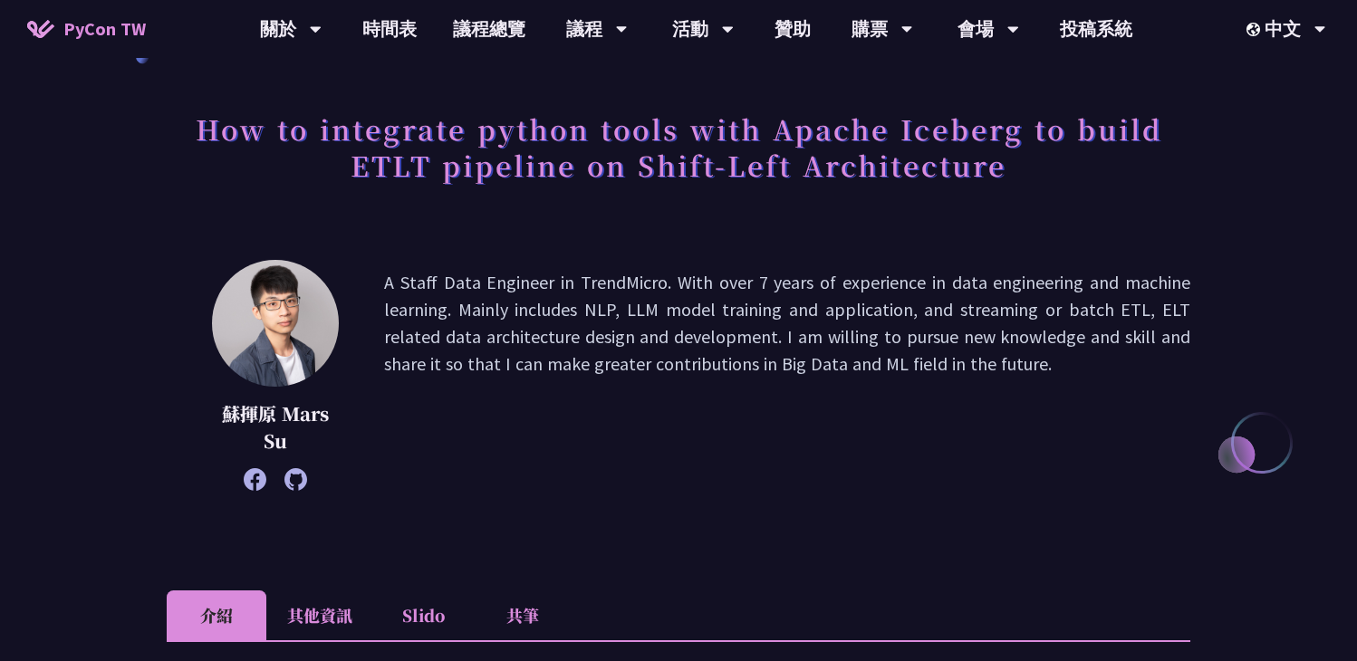
click at [254, 478] on icon at bounding box center [255, 479] width 23 height 23
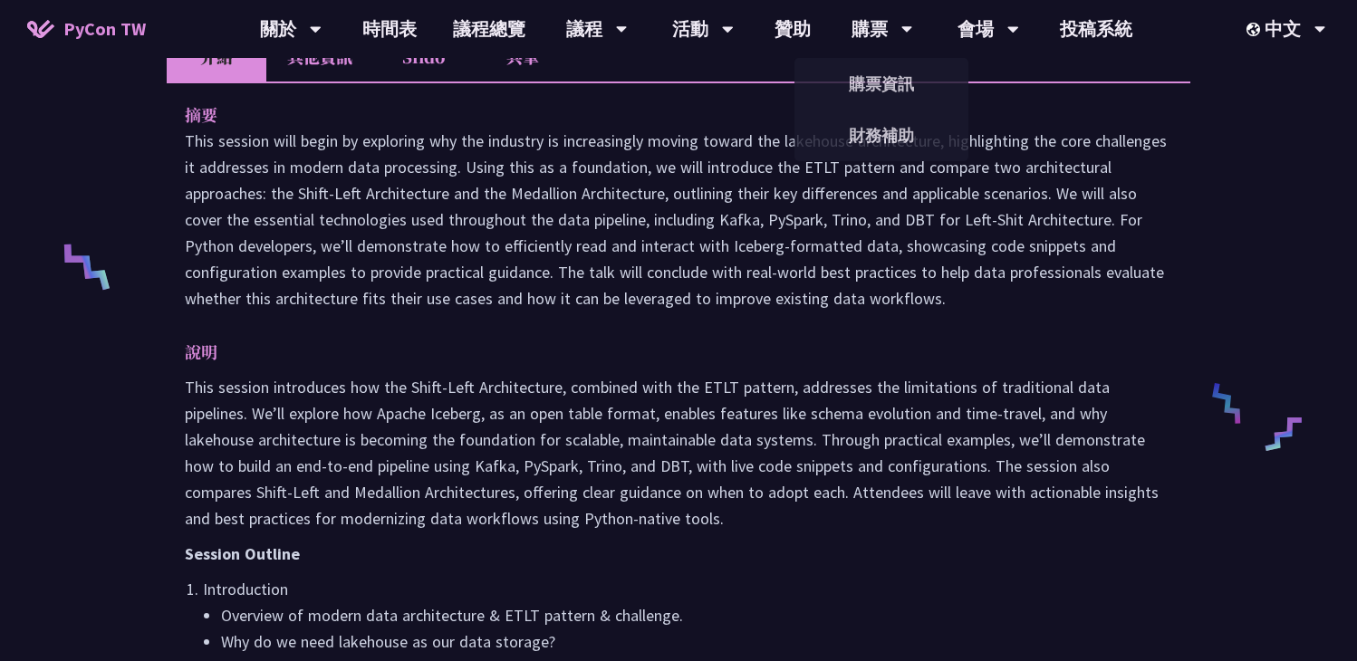
scroll to position [708, 0]
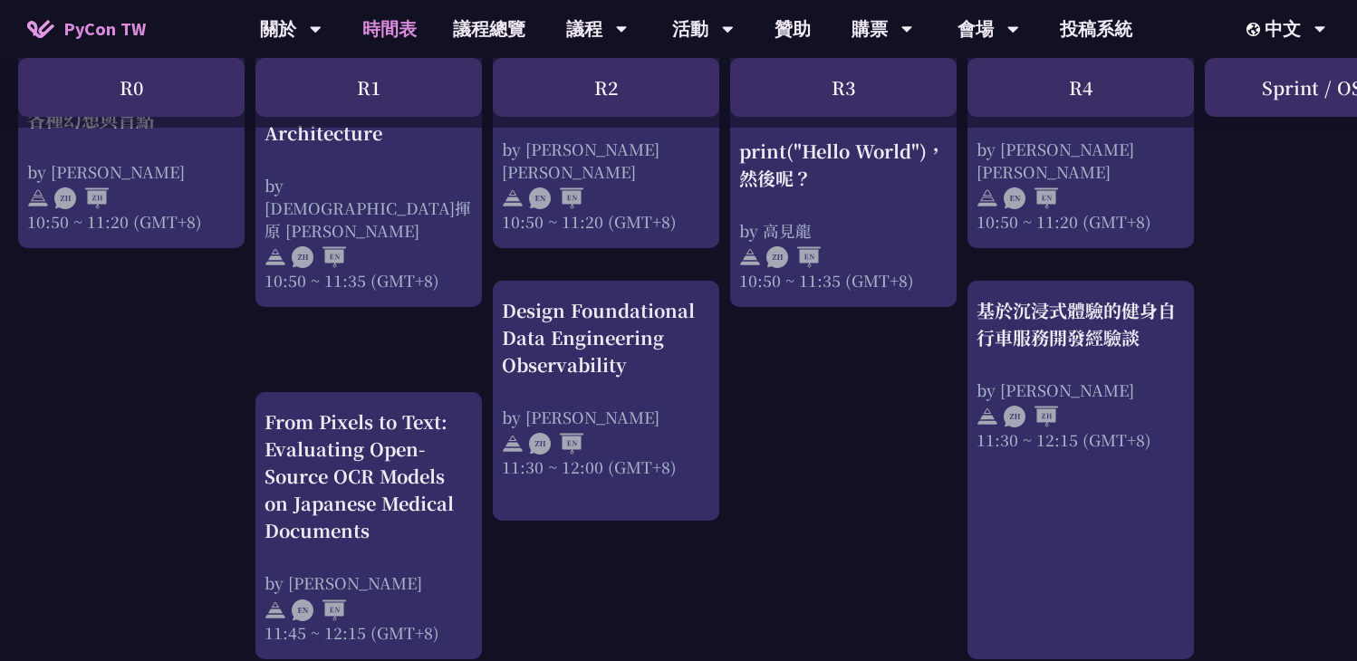
scroll to position [893, 0]
